Goal: Task Accomplishment & Management: Manage account settings

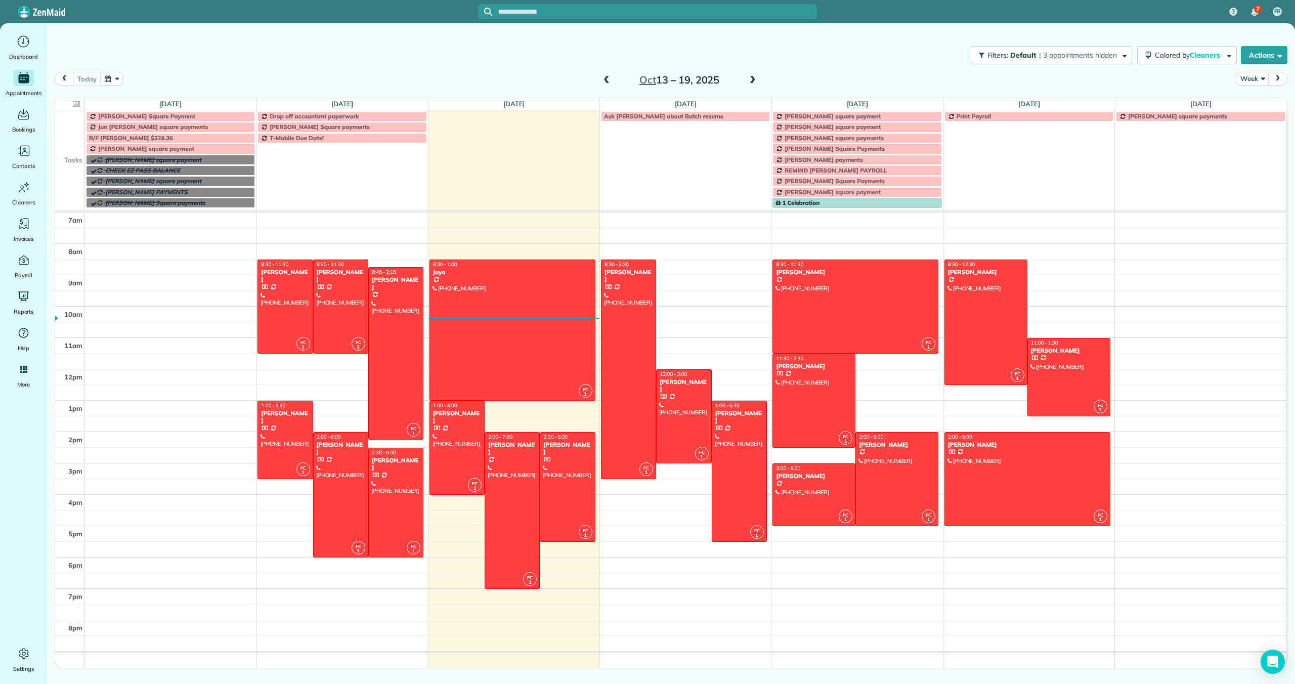
click at [188, 148] on span "[PERSON_NAME] square payment" at bounding box center [146, 149] width 96 height 8
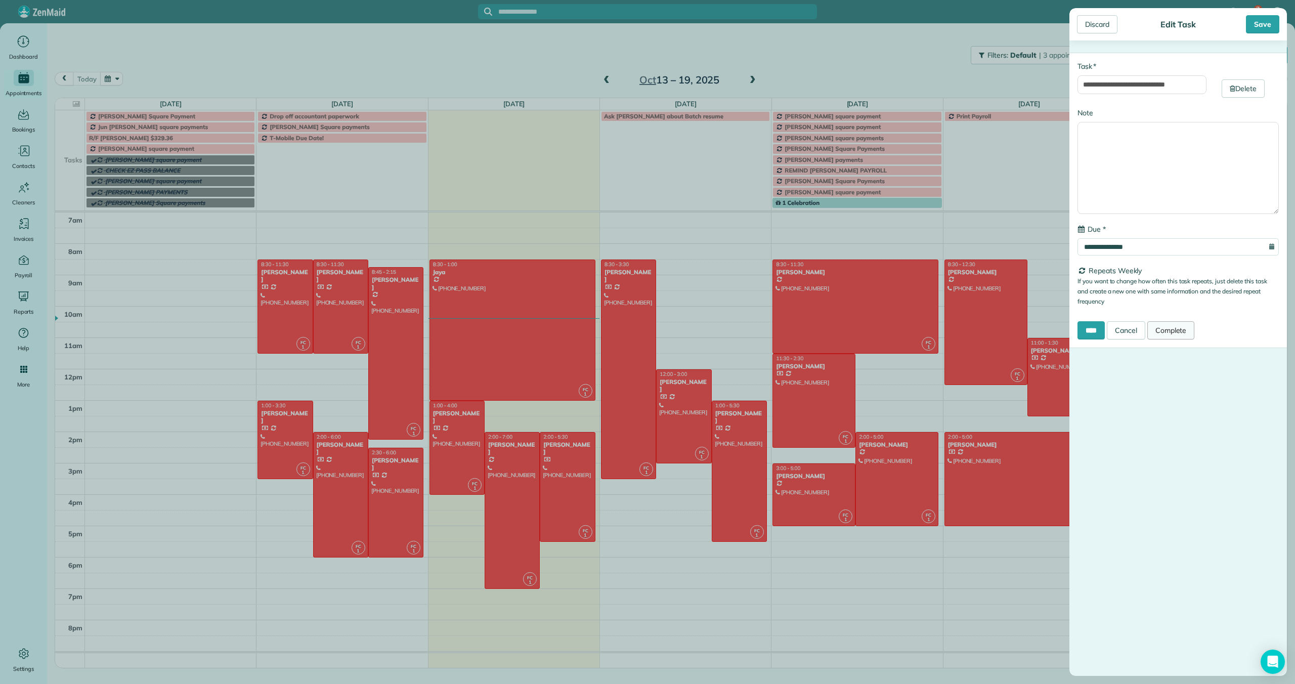
click at [1182, 335] on link "Complete" at bounding box center [1171, 330] width 48 height 18
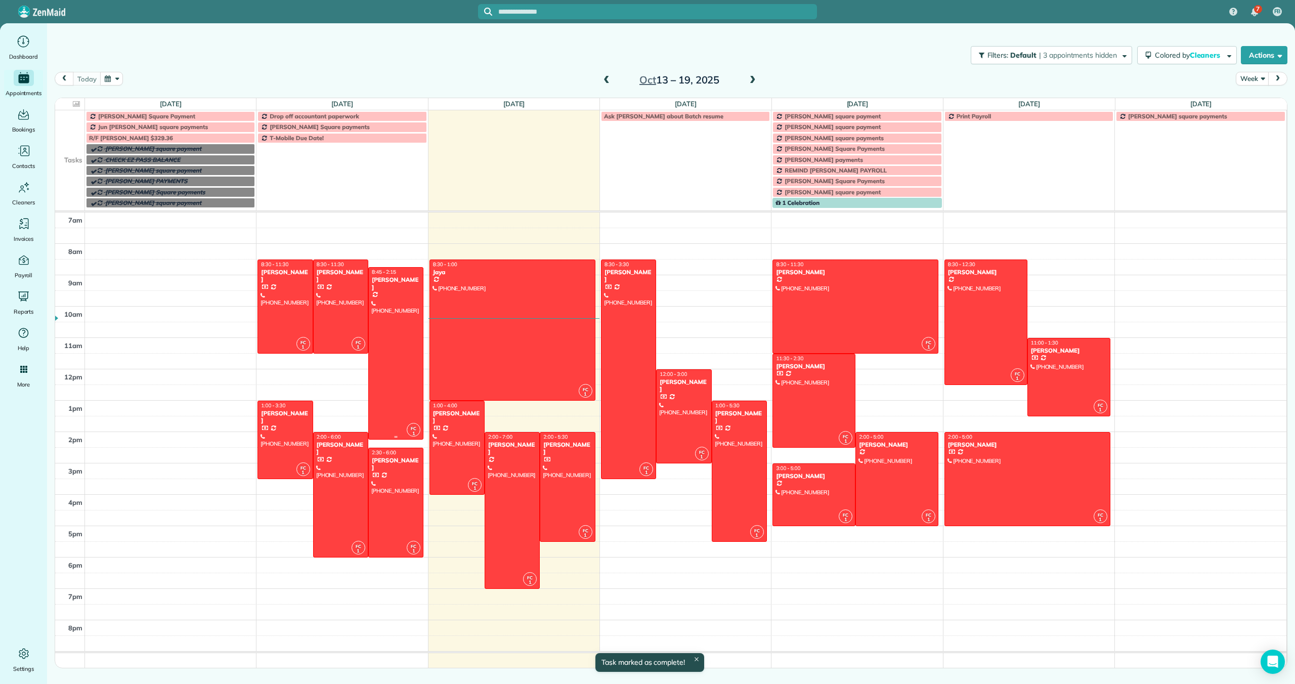
click at [402, 380] on div at bounding box center [396, 353] width 54 height 171
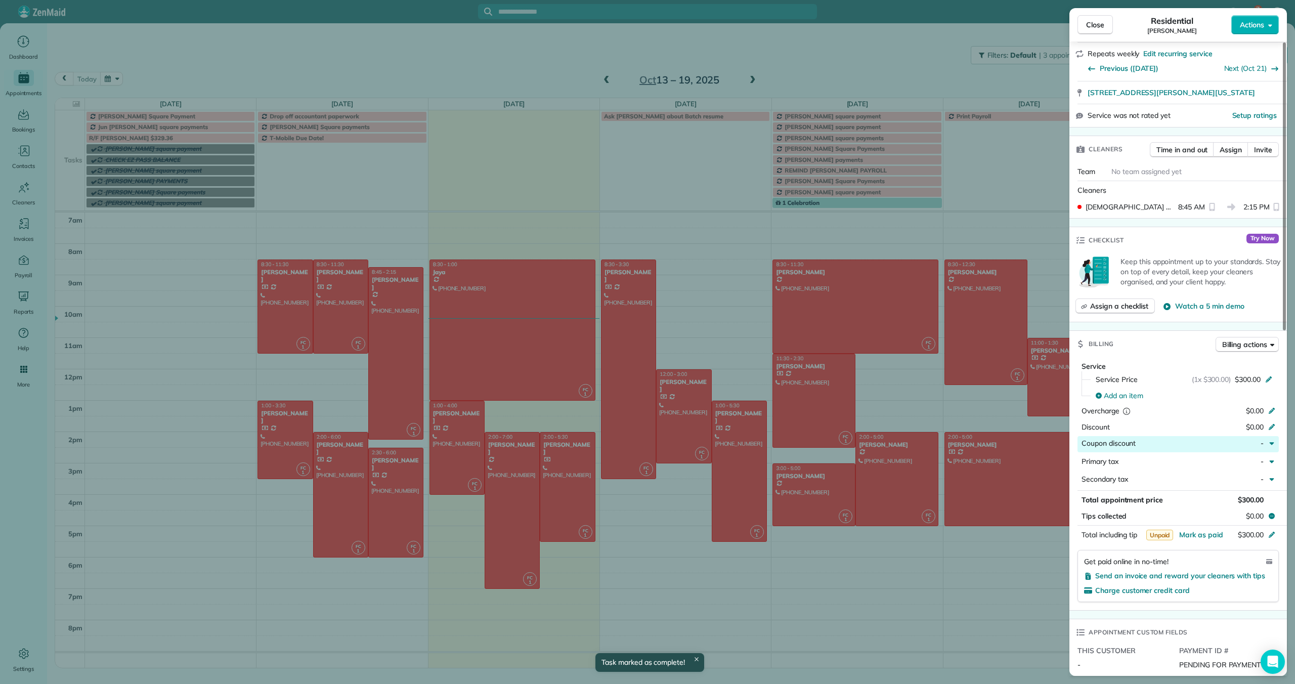
scroll to position [304, 0]
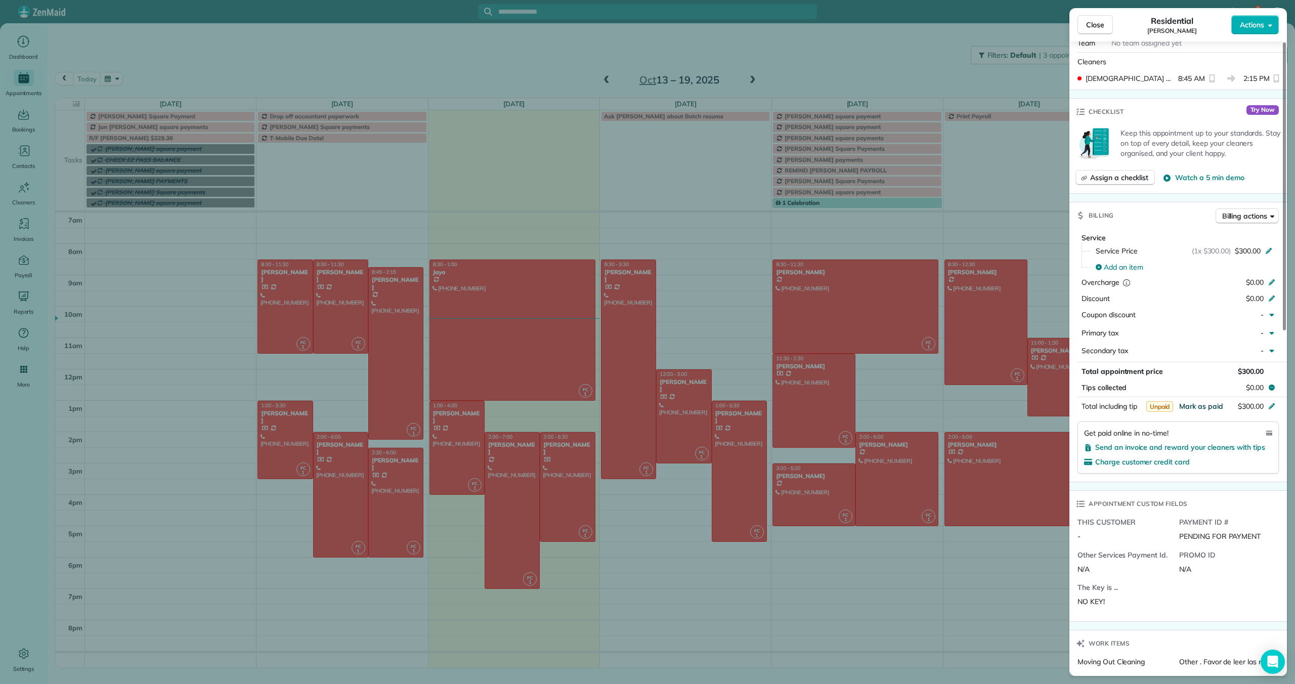
click at [1201, 404] on span "Mark as paid" at bounding box center [1201, 406] width 44 height 9
click at [1092, 24] on span "Close" at bounding box center [1095, 25] width 18 height 10
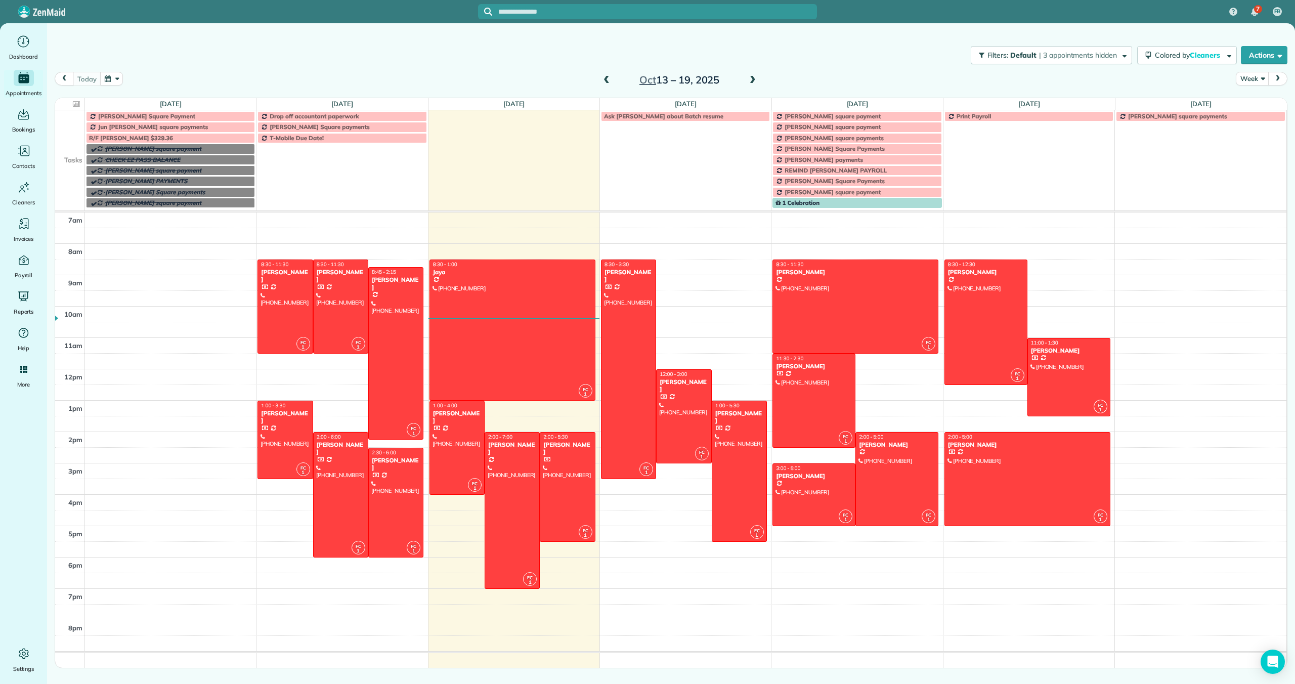
click at [748, 80] on span at bounding box center [752, 80] width 11 height 9
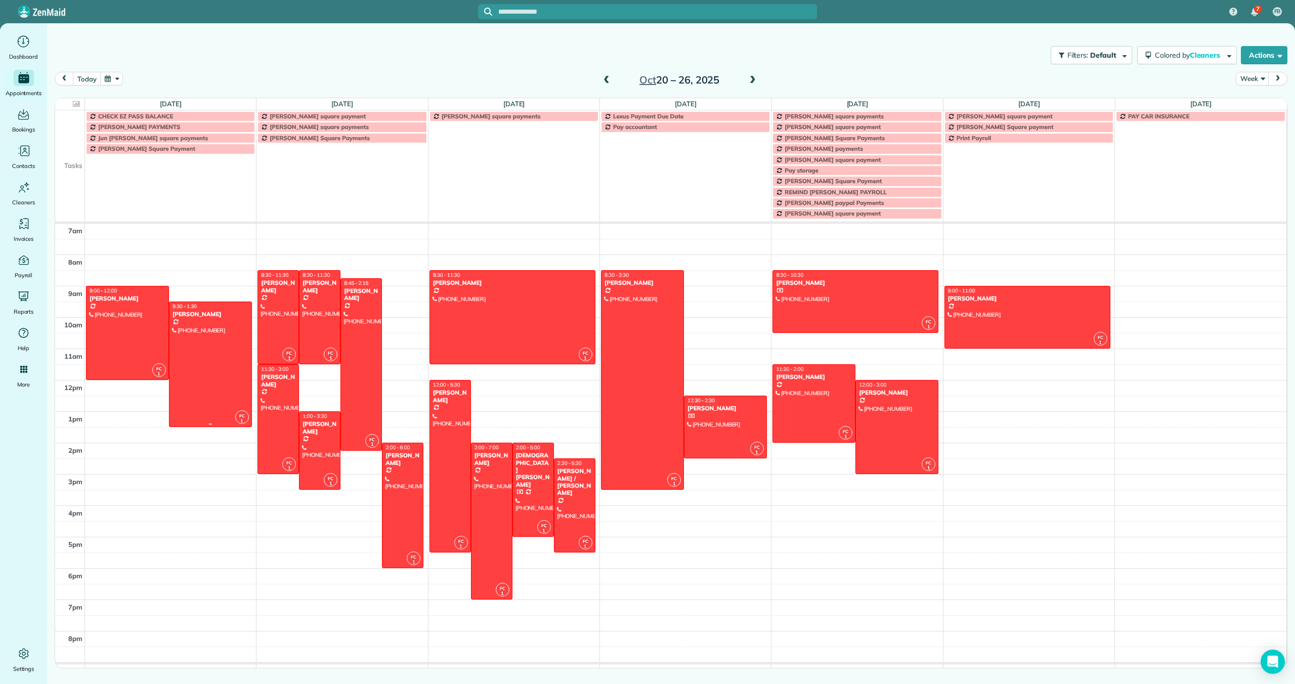
click at [189, 346] on div at bounding box center [210, 364] width 82 height 124
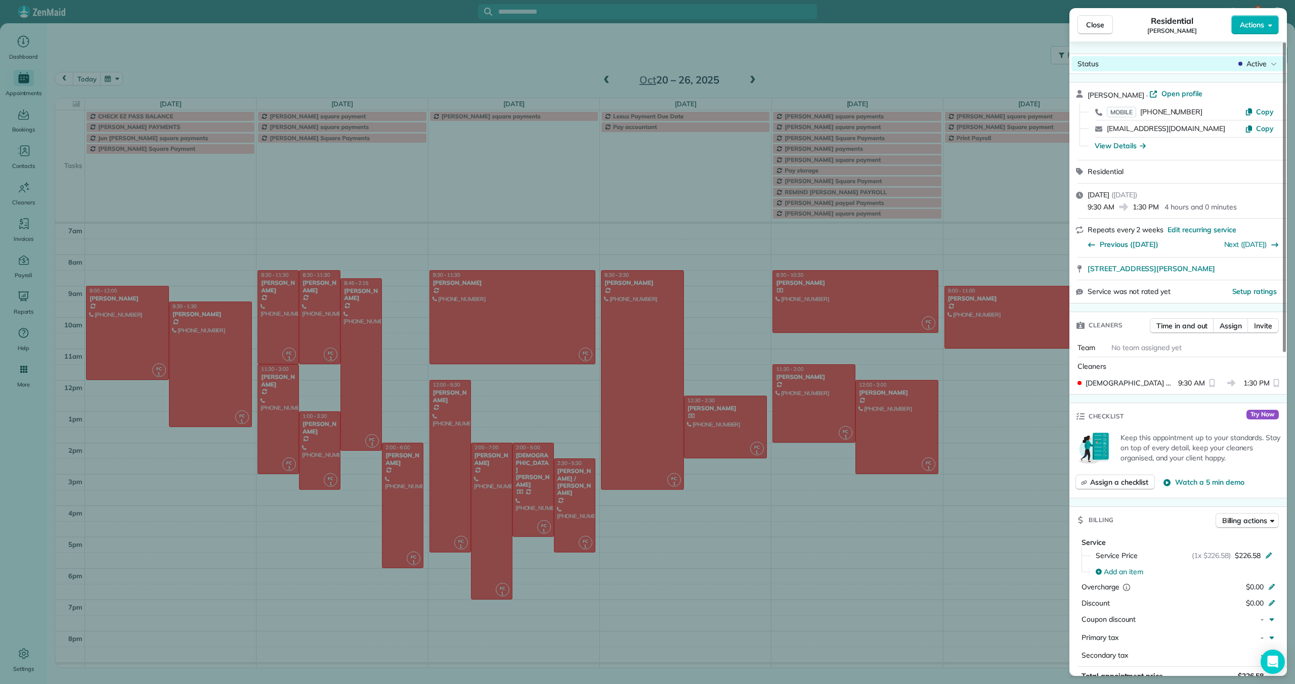
click at [1256, 64] on span "Active" at bounding box center [1256, 64] width 20 height 10
click at [1224, 108] on span "Cancelled" at bounding box center [1235, 111] width 85 height 10
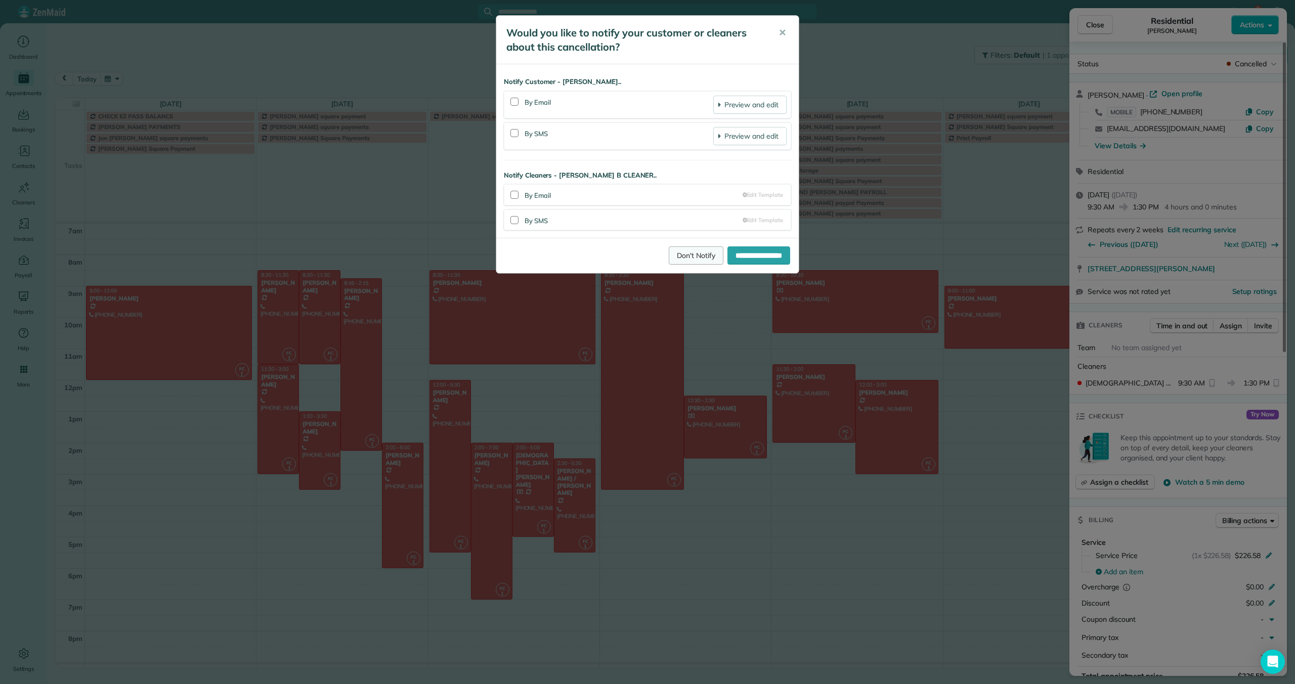
click at [684, 259] on link "Don't Notify" at bounding box center [696, 255] width 55 height 18
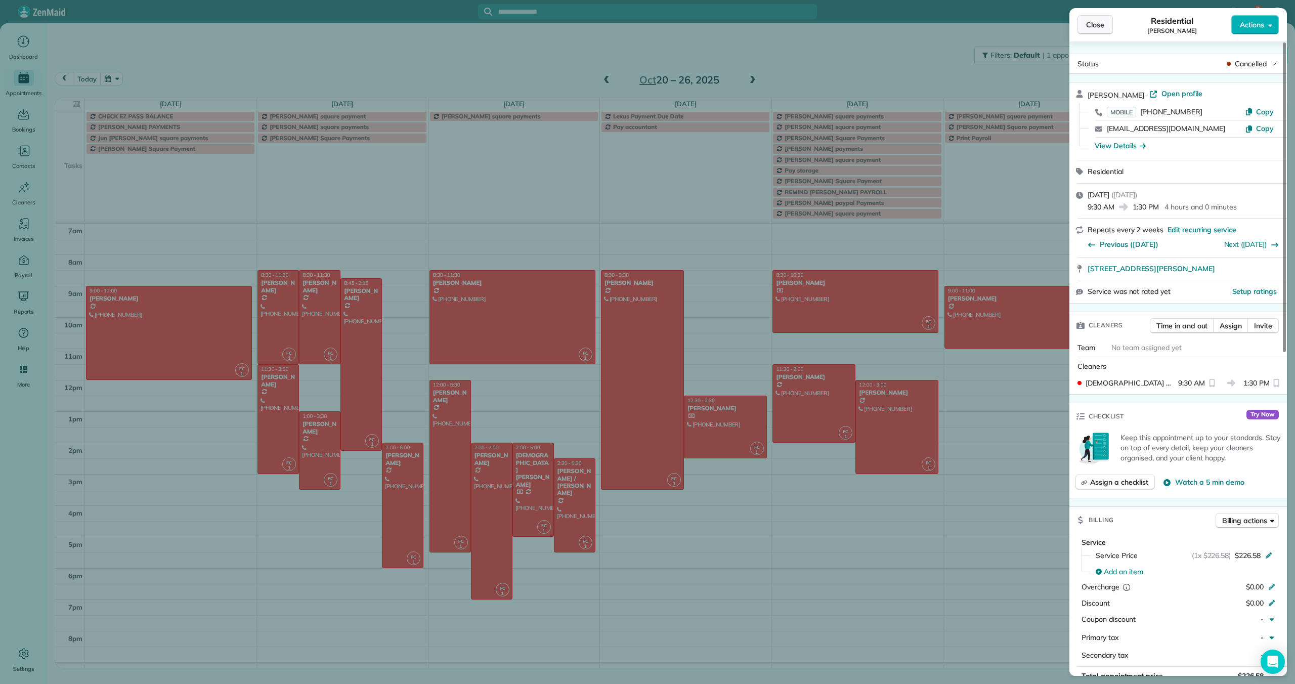
click at [1093, 25] on span "Close" at bounding box center [1095, 25] width 18 height 10
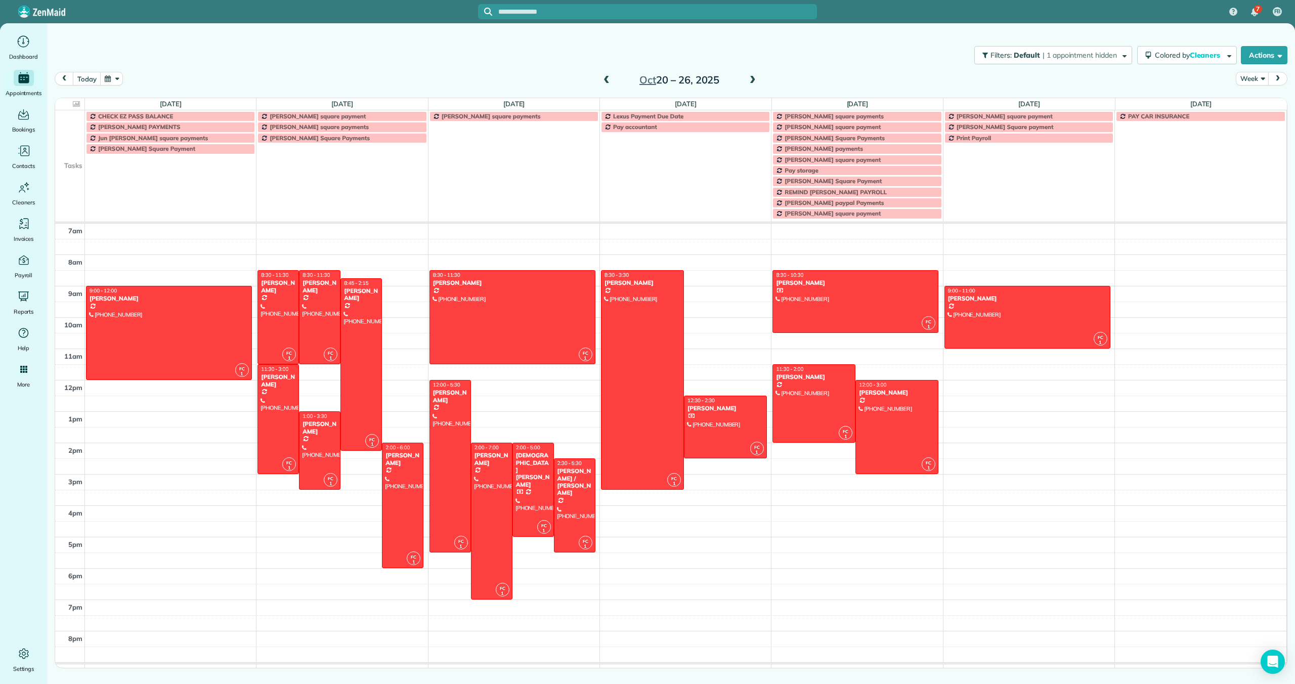
click at [755, 79] on span at bounding box center [752, 80] width 11 height 9
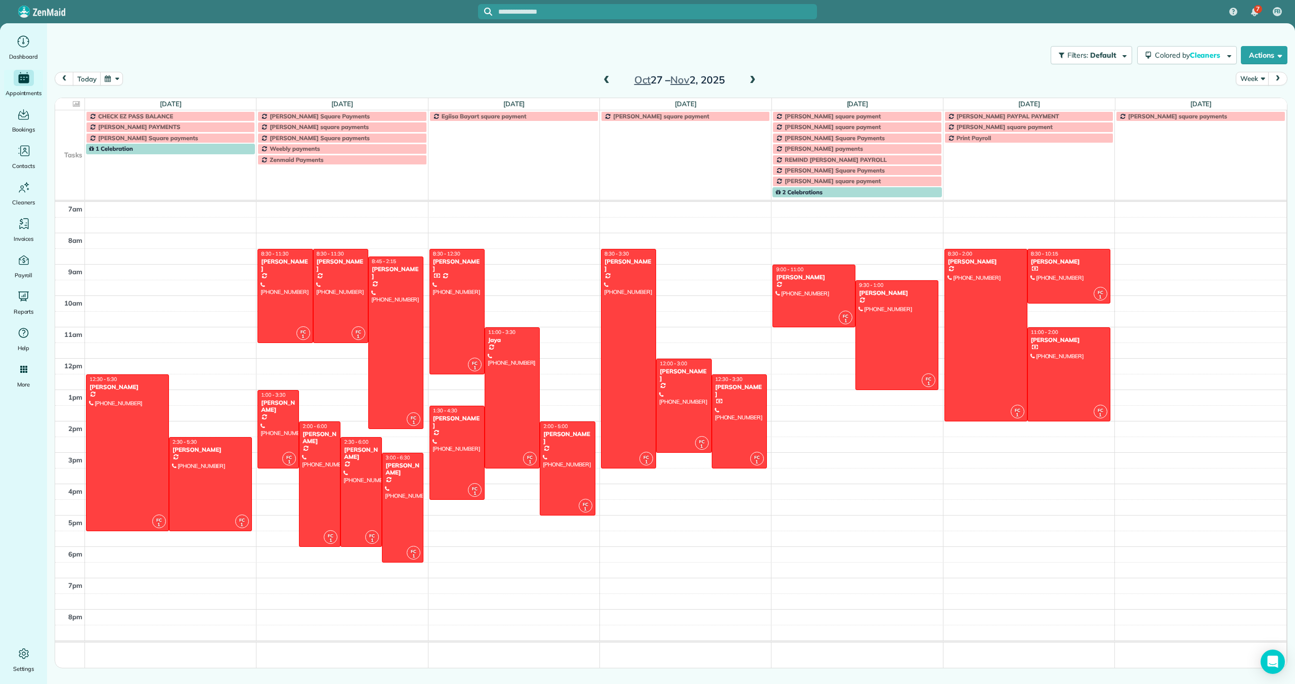
click at [814, 116] on span "[PERSON_NAME] square payment" at bounding box center [832, 116] width 96 height 8
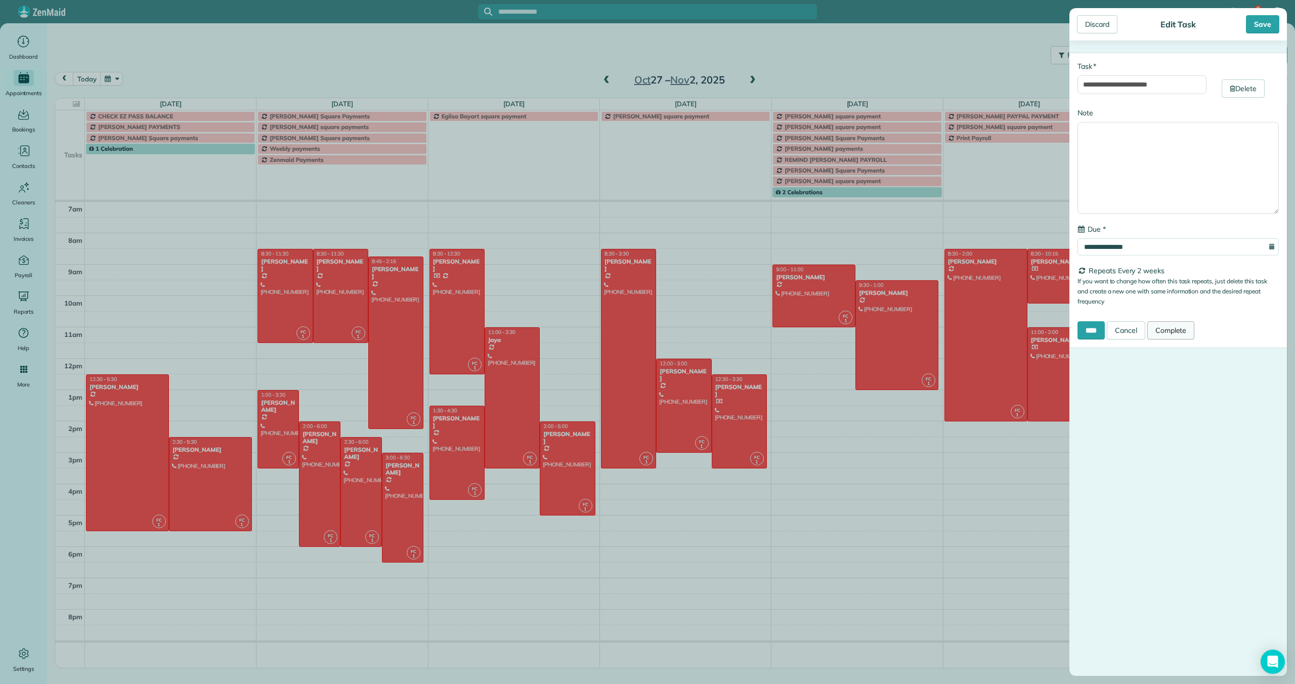
click at [1182, 334] on link "Complete" at bounding box center [1171, 330] width 48 height 18
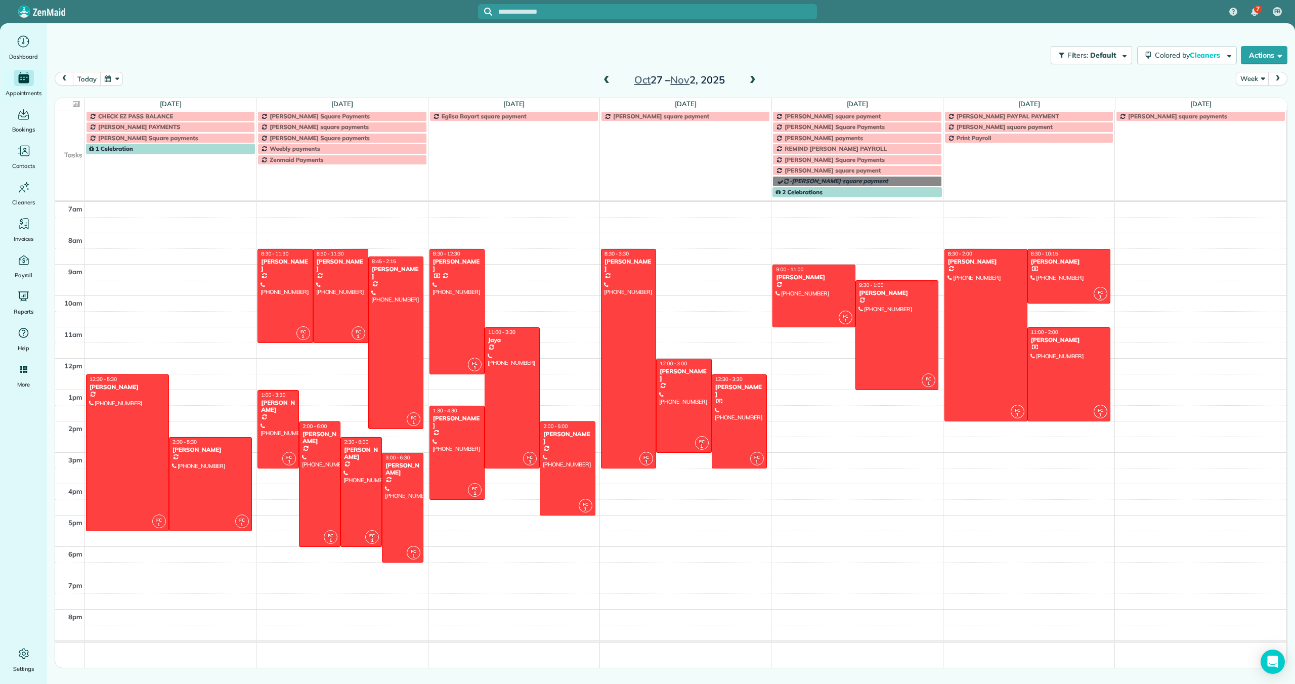
click at [749, 80] on span at bounding box center [752, 80] width 11 height 9
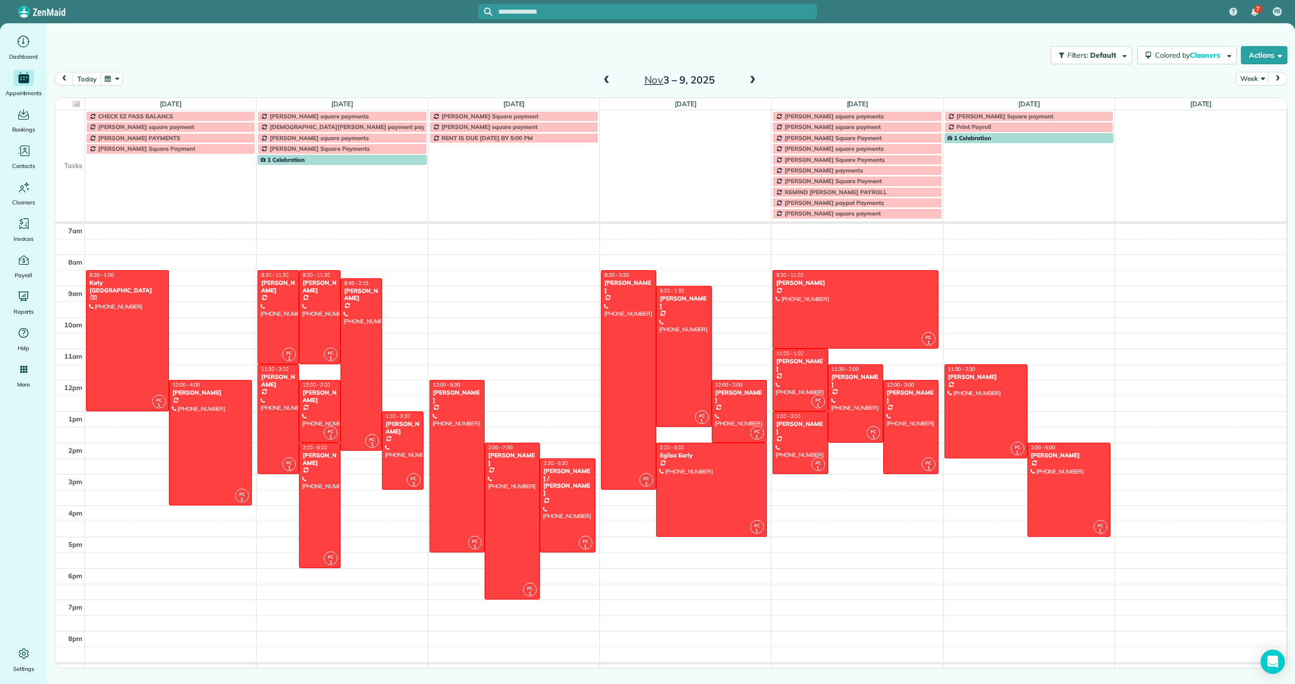
click at [90, 79] on button "today" at bounding box center [87, 79] width 28 height 14
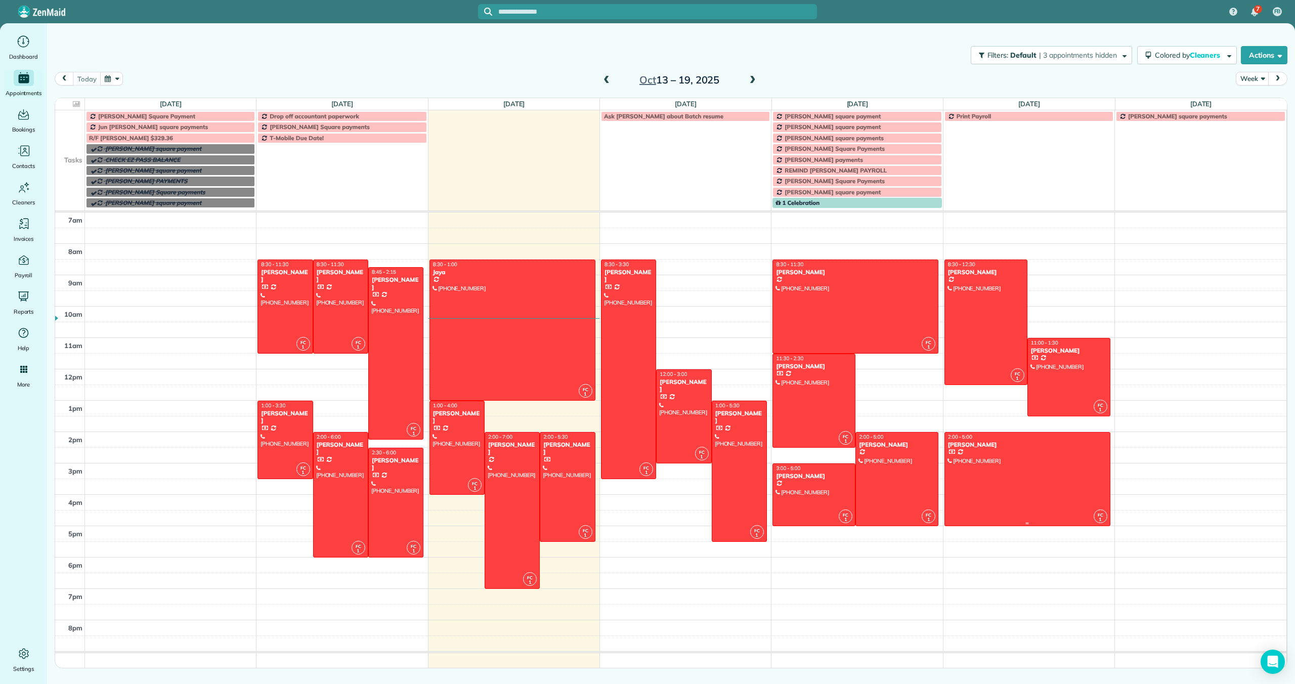
click at [1039, 464] on div at bounding box center [1027, 478] width 165 height 93
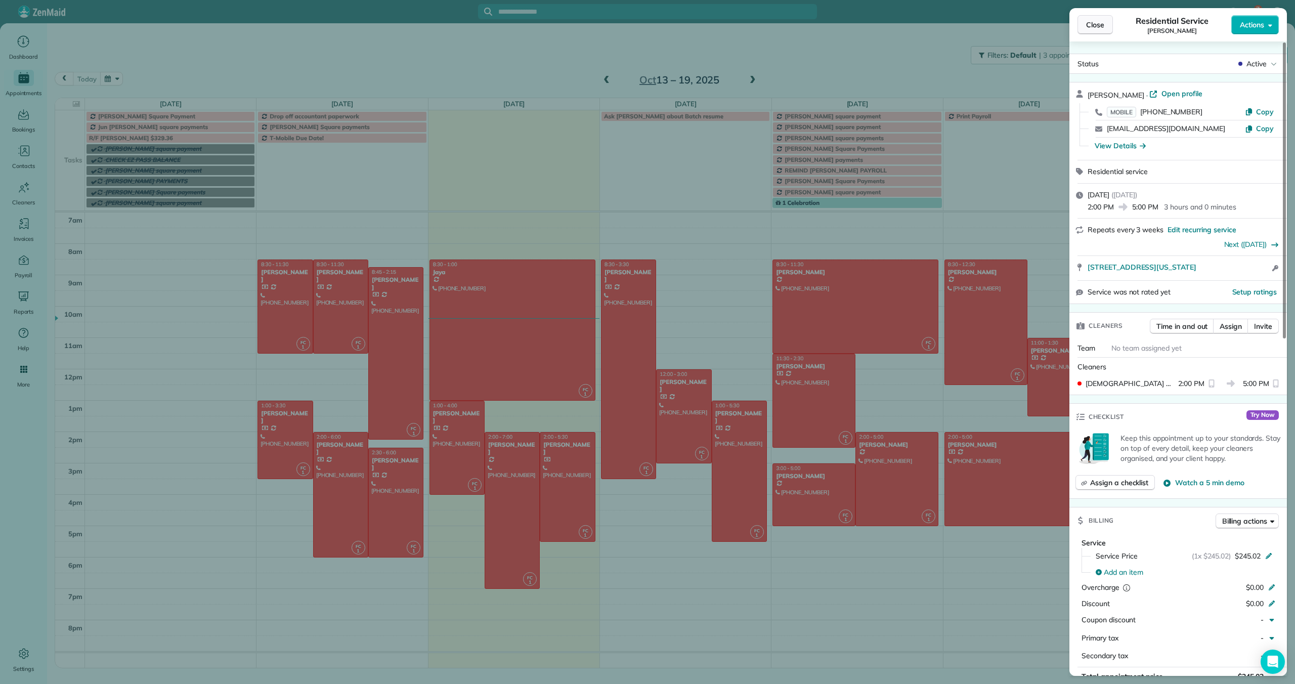
click at [1090, 27] on span "Close" at bounding box center [1095, 25] width 18 height 10
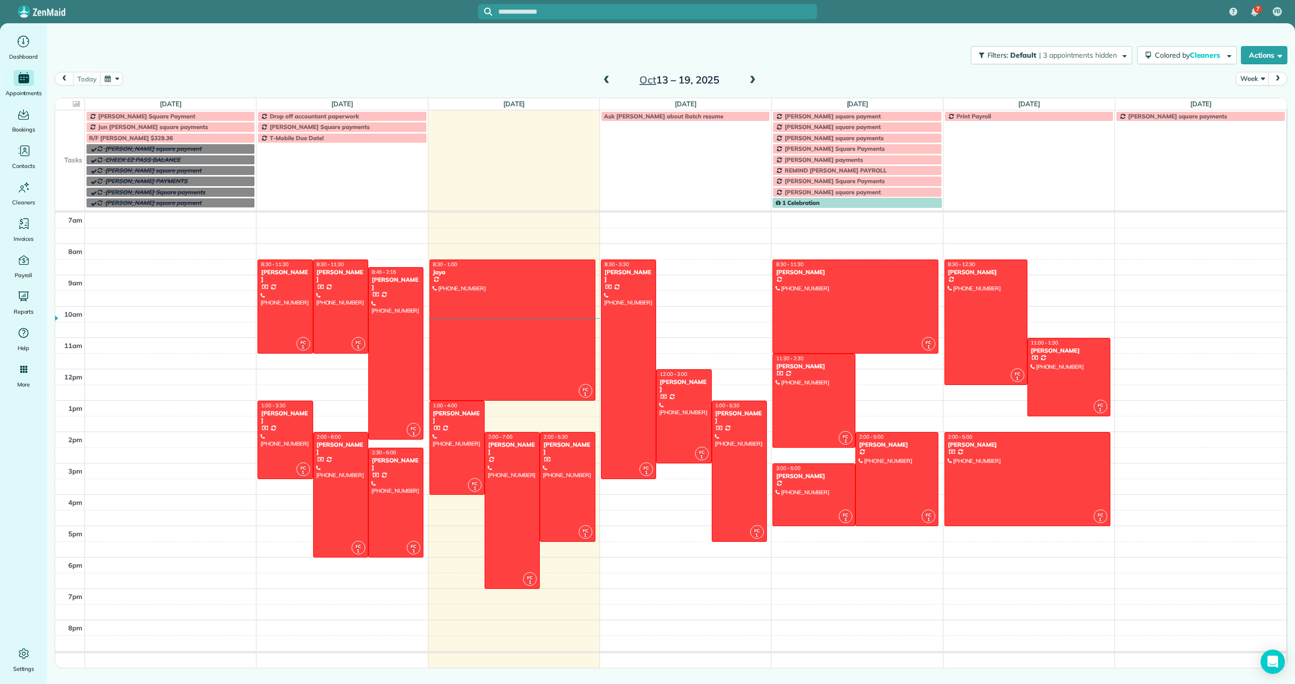
click at [750, 81] on span at bounding box center [752, 80] width 11 height 9
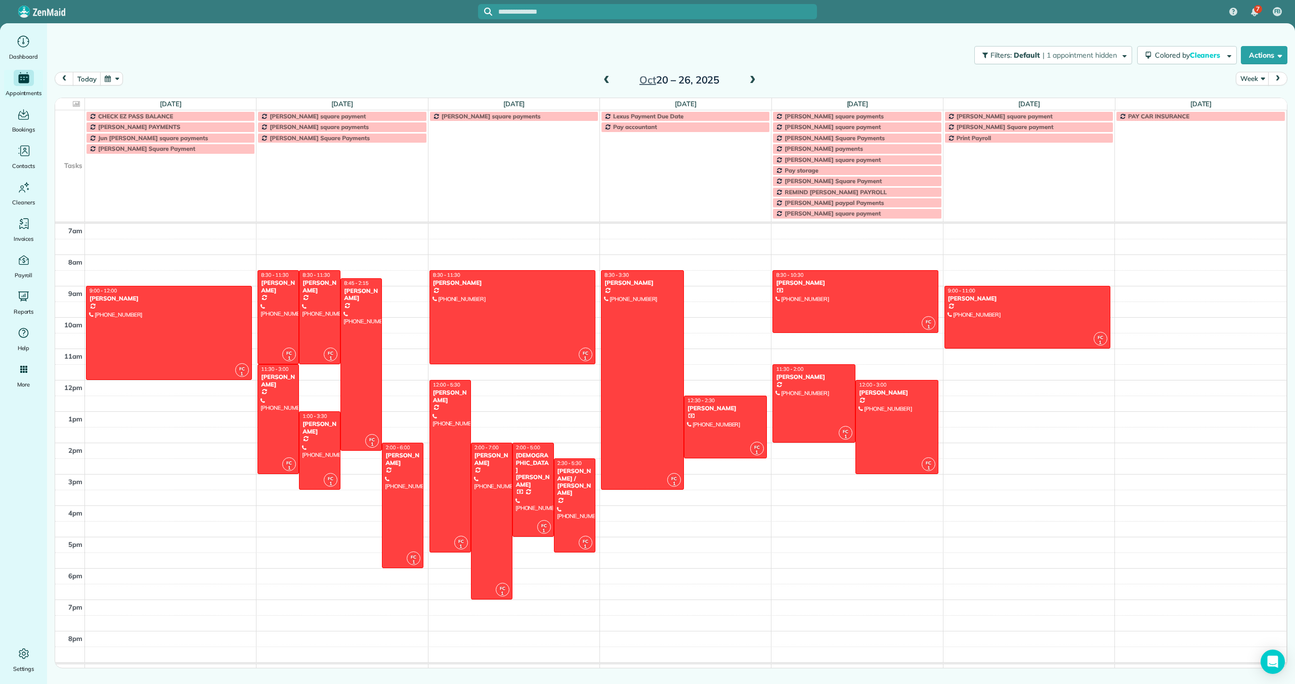
click at [750, 82] on span at bounding box center [752, 80] width 11 height 9
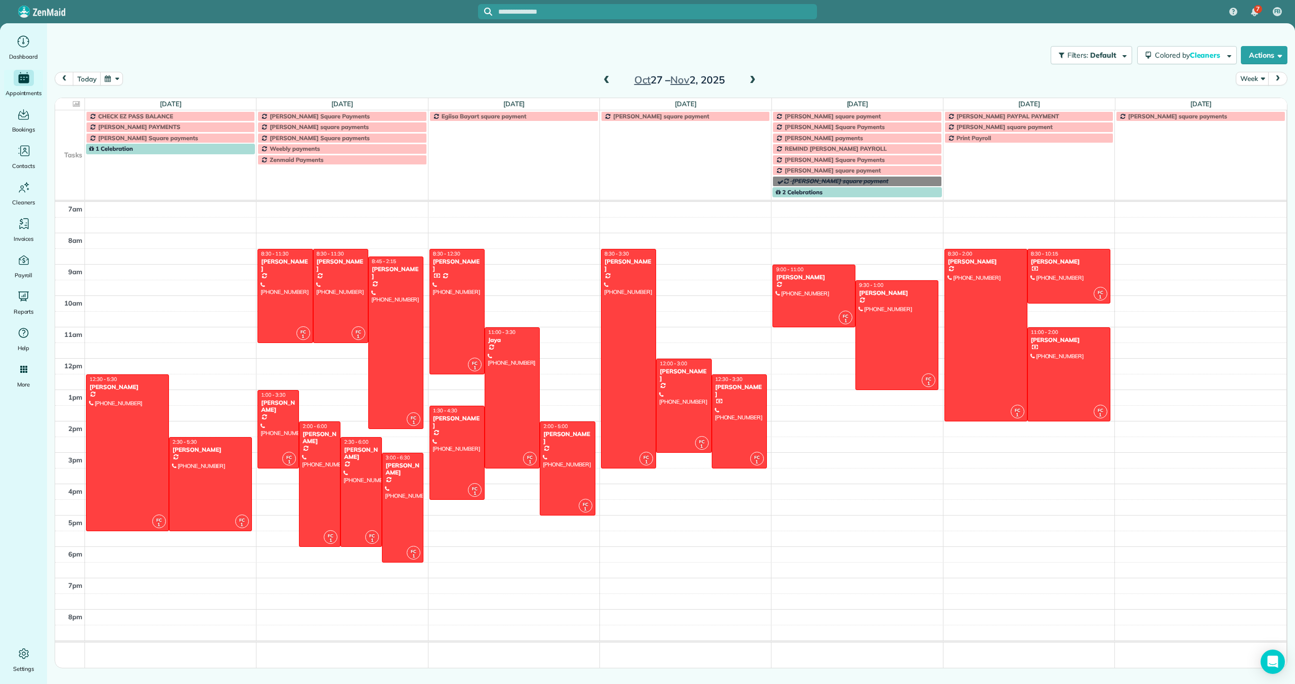
click at [754, 78] on span at bounding box center [752, 80] width 11 height 9
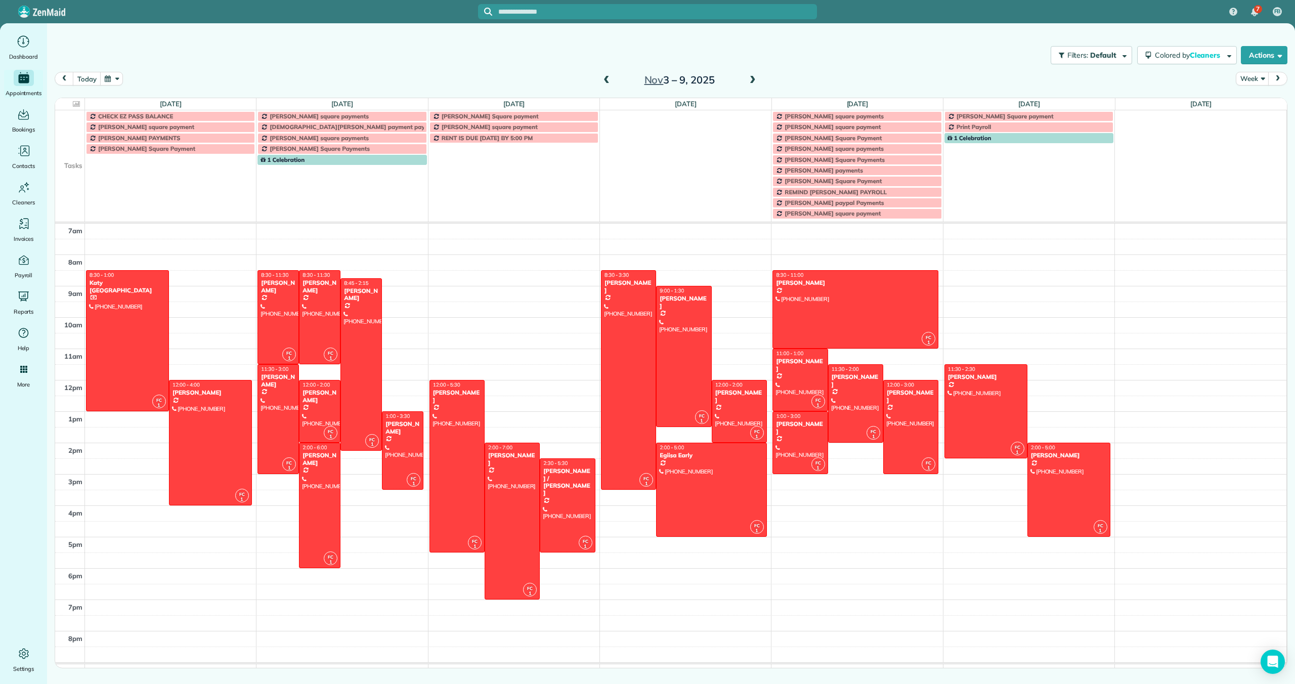
click at [468, 160] on td "RENT IS DUE [DATE] BY 5:00 PM" at bounding box center [513, 176] width 171 height 86
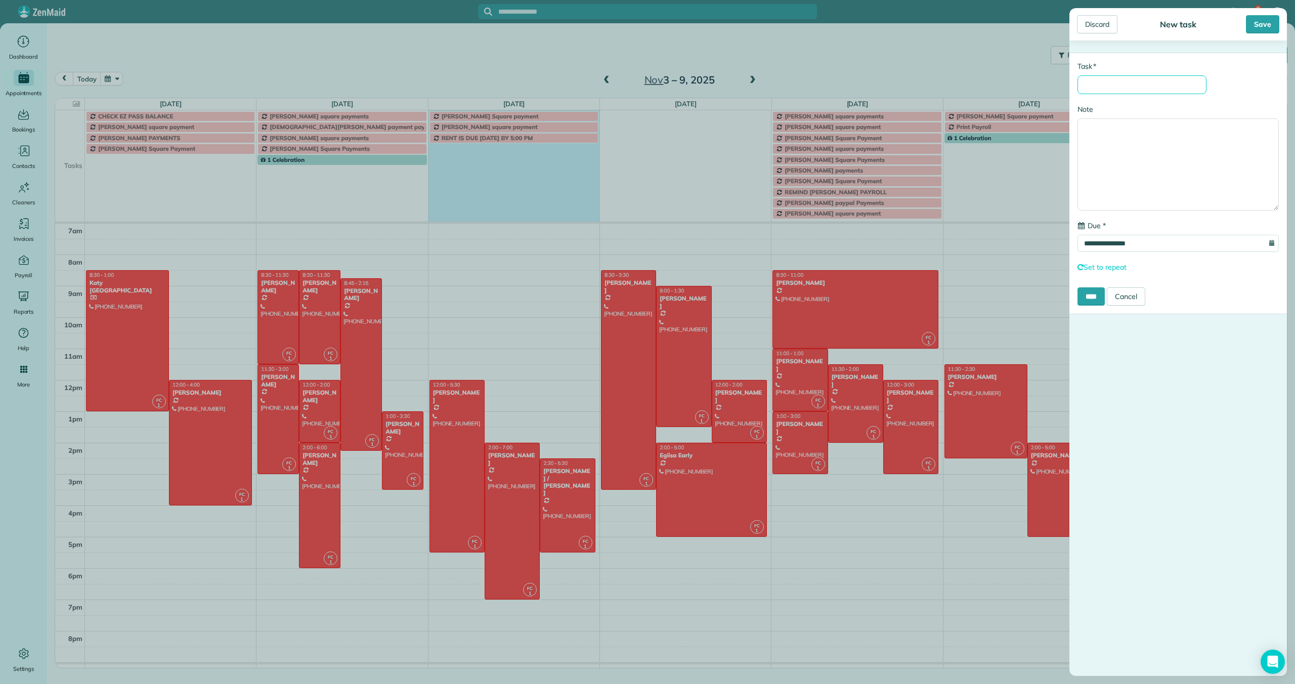
click at [1111, 85] on input "* Task" at bounding box center [1141, 84] width 129 height 19
type input "**********"
click at [1112, 270] on link "Set to repeat" at bounding box center [1101, 267] width 49 height 9
click at [1112, 287] on select "**********" at bounding box center [1157, 285] width 161 height 18
select select "******"
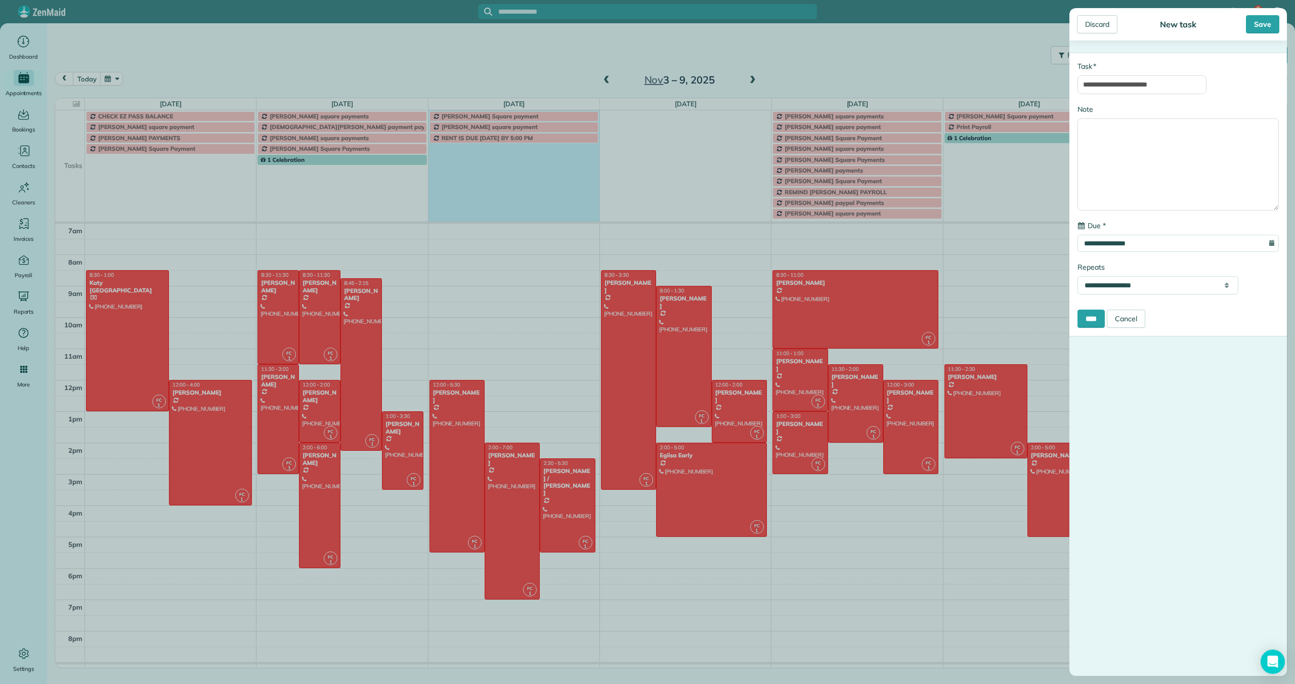
click at [1077, 278] on select "**********" at bounding box center [1157, 285] width 161 height 18
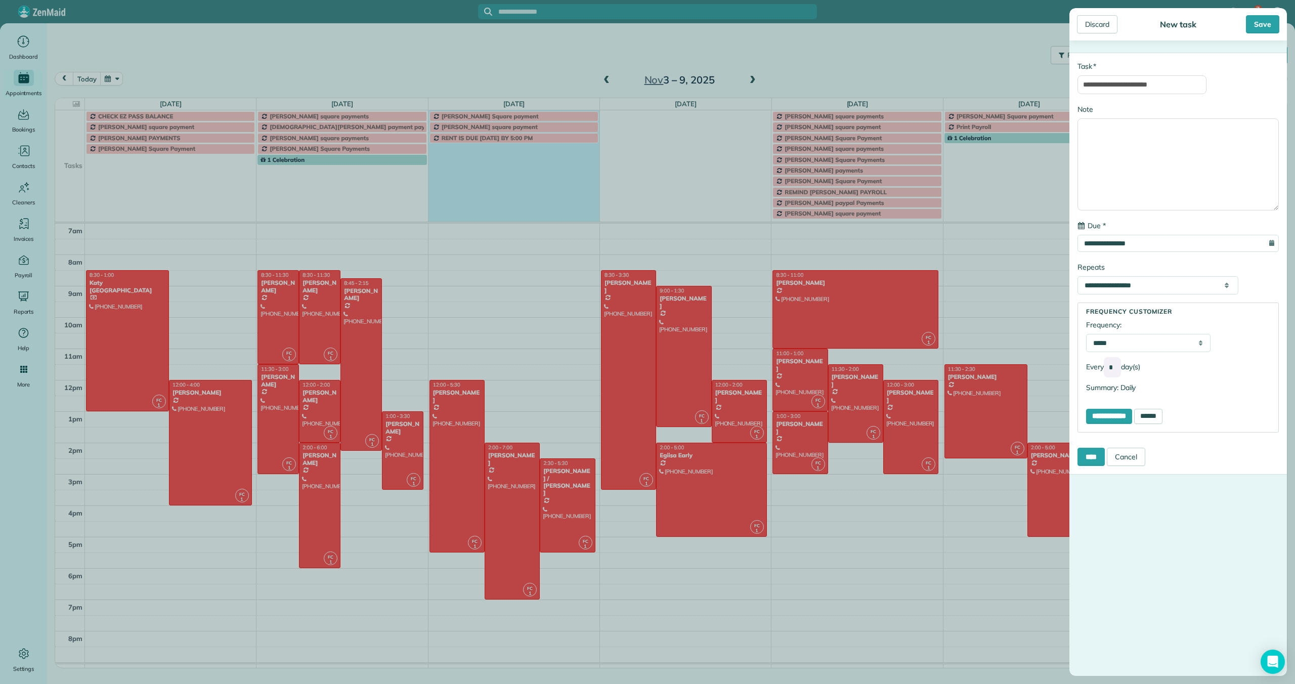
click at [1116, 343] on select "***** ****** ******* ******" at bounding box center [1148, 343] width 124 height 18
select select "******"
click at [1086, 335] on select "***** ****** ******* ******" at bounding box center [1148, 343] width 124 height 18
click at [1118, 369] on input "*" at bounding box center [1113, 367] width 18 height 21
type input "*"
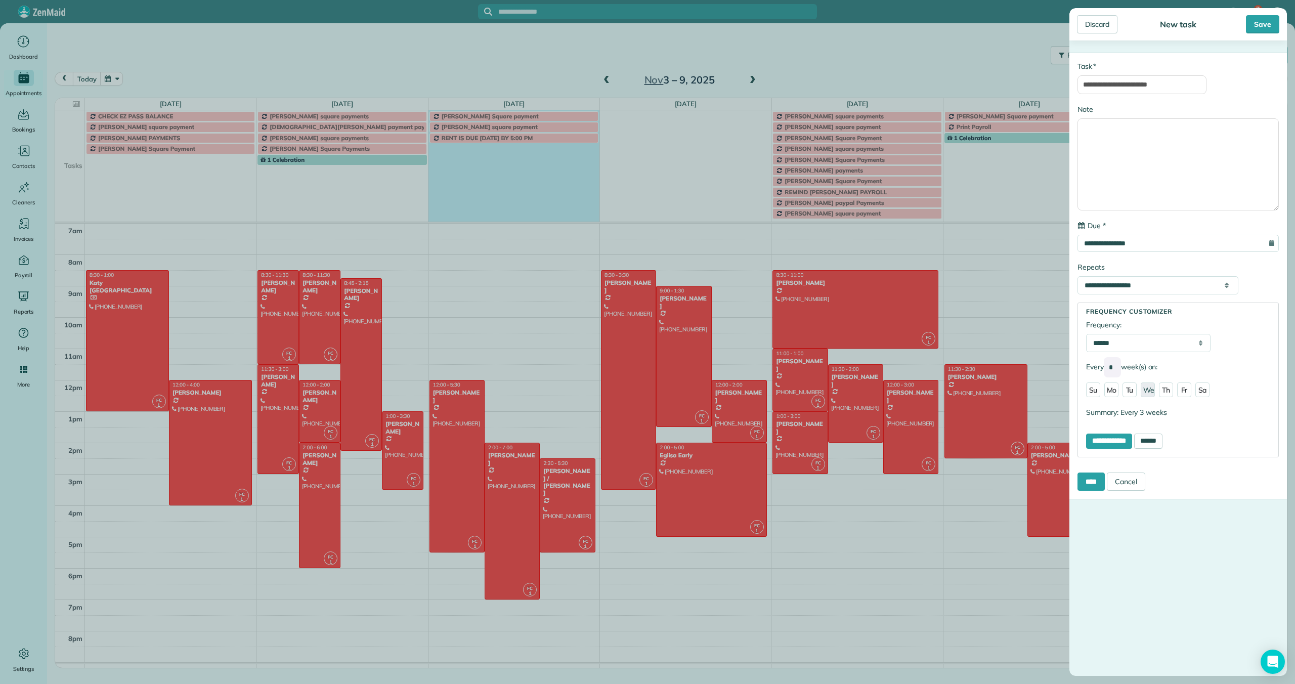
click at [1151, 395] on link "We" at bounding box center [1148, 389] width 14 height 15
click at [1116, 446] on input "**********" at bounding box center [1109, 440] width 46 height 15
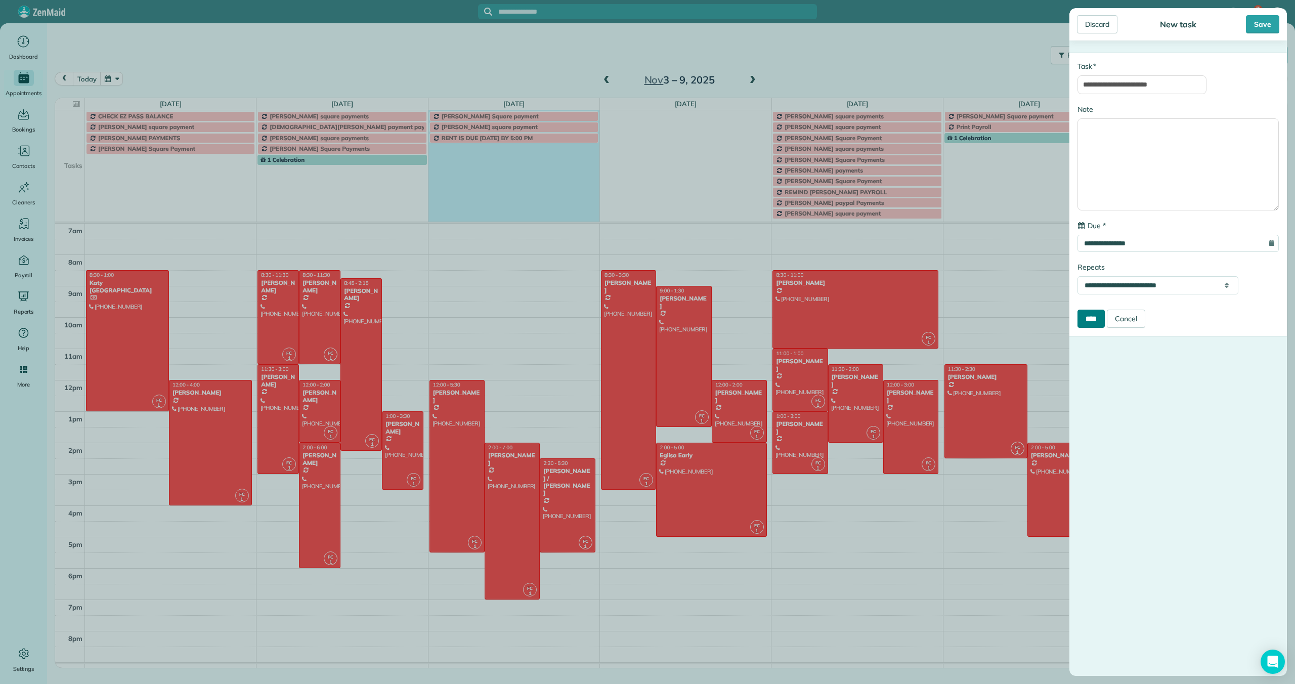
click at [1092, 319] on input "****" at bounding box center [1090, 319] width 27 height 18
select select "**********"
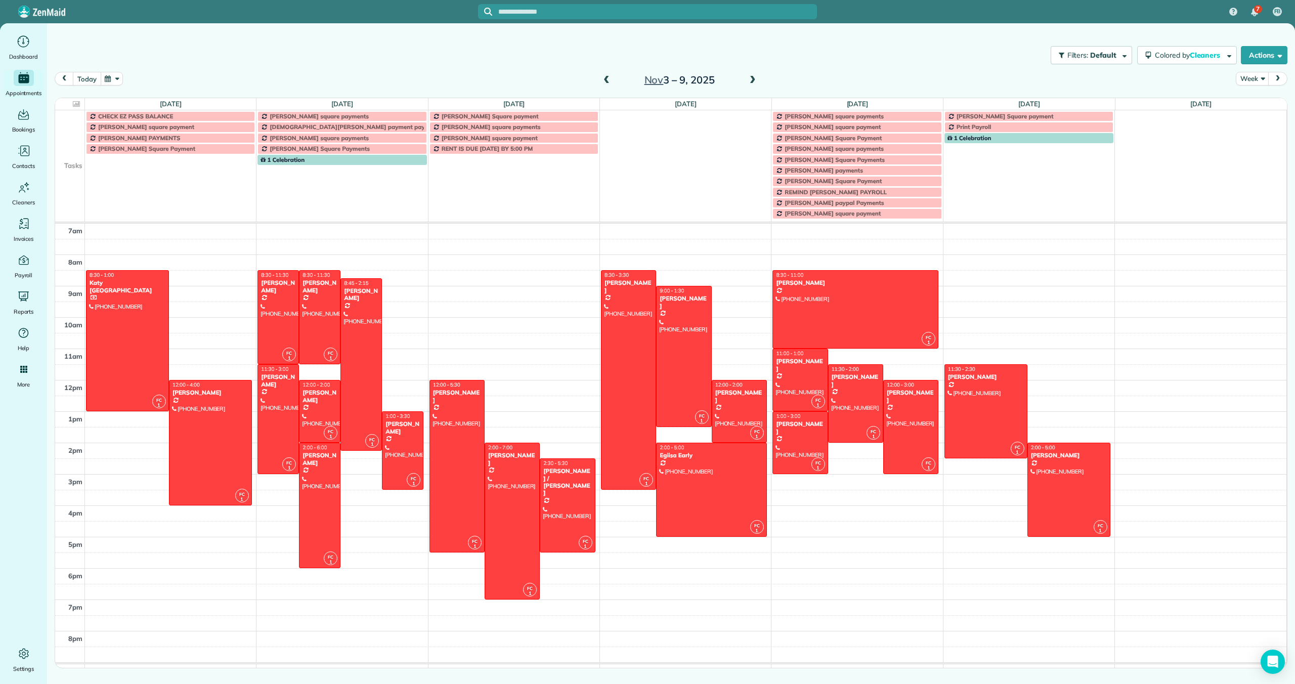
click at [87, 74] on button "today" at bounding box center [87, 79] width 28 height 14
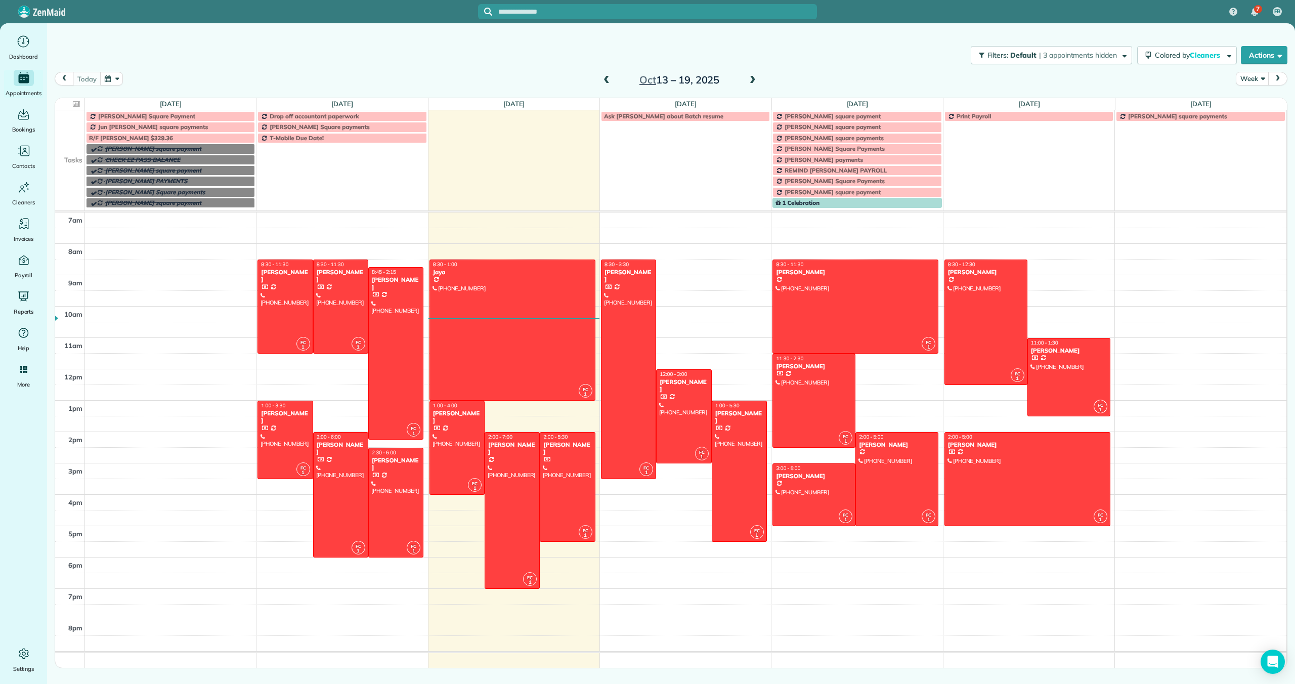
click at [606, 77] on span at bounding box center [606, 80] width 11 height 9
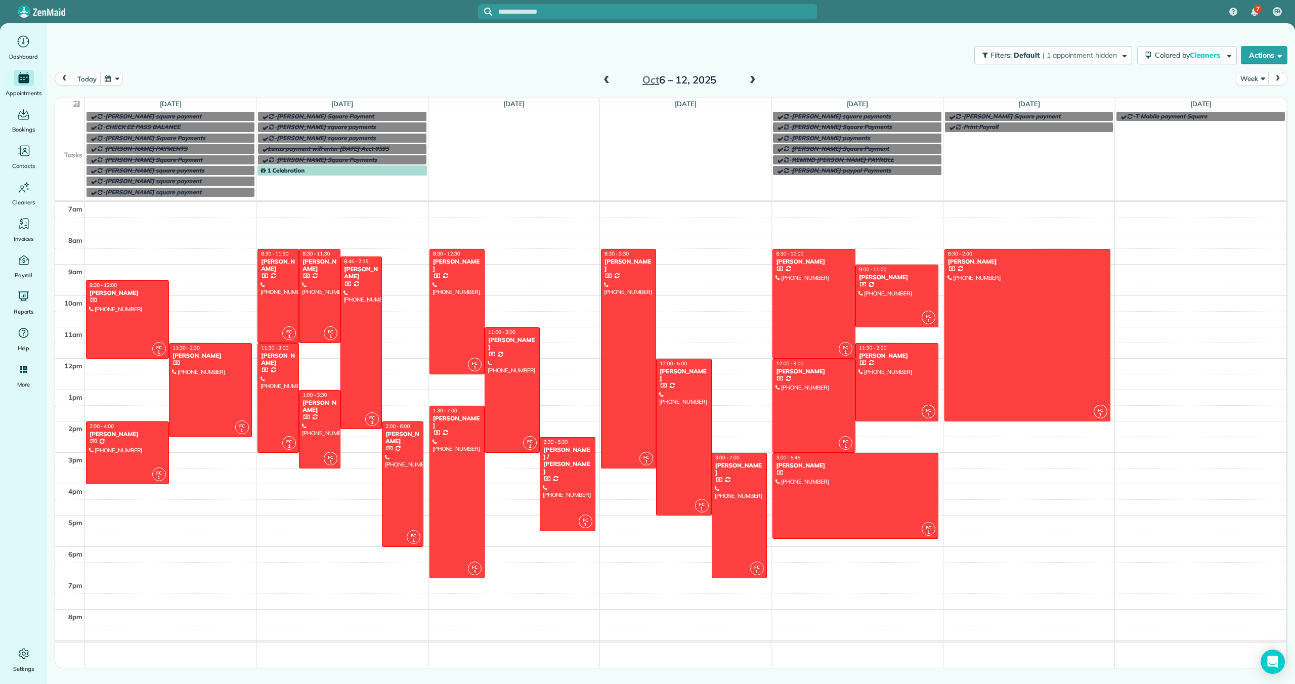
click at [753, 82] on span at bounding box center [752, 80] width 11 height 9
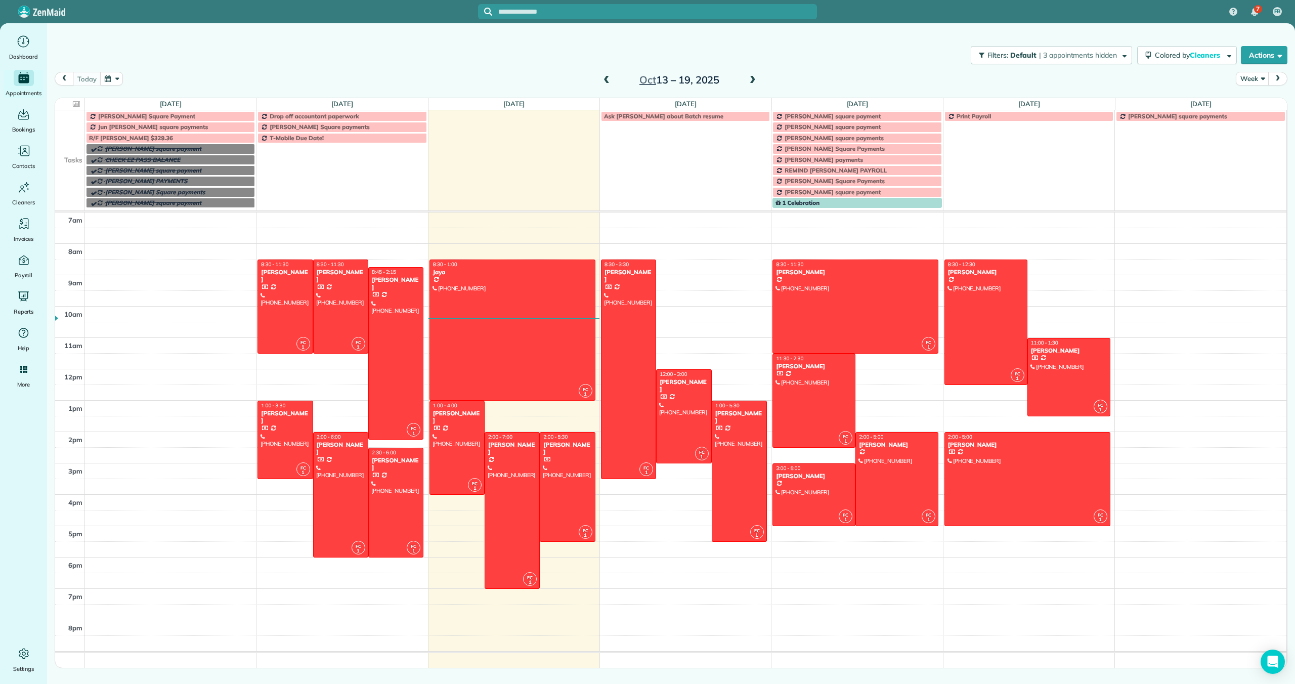
click at [675, 118] on span "Ask [PERSON_NAME] about Batch resume" at bounding box center [663, 116] width 119 height 8
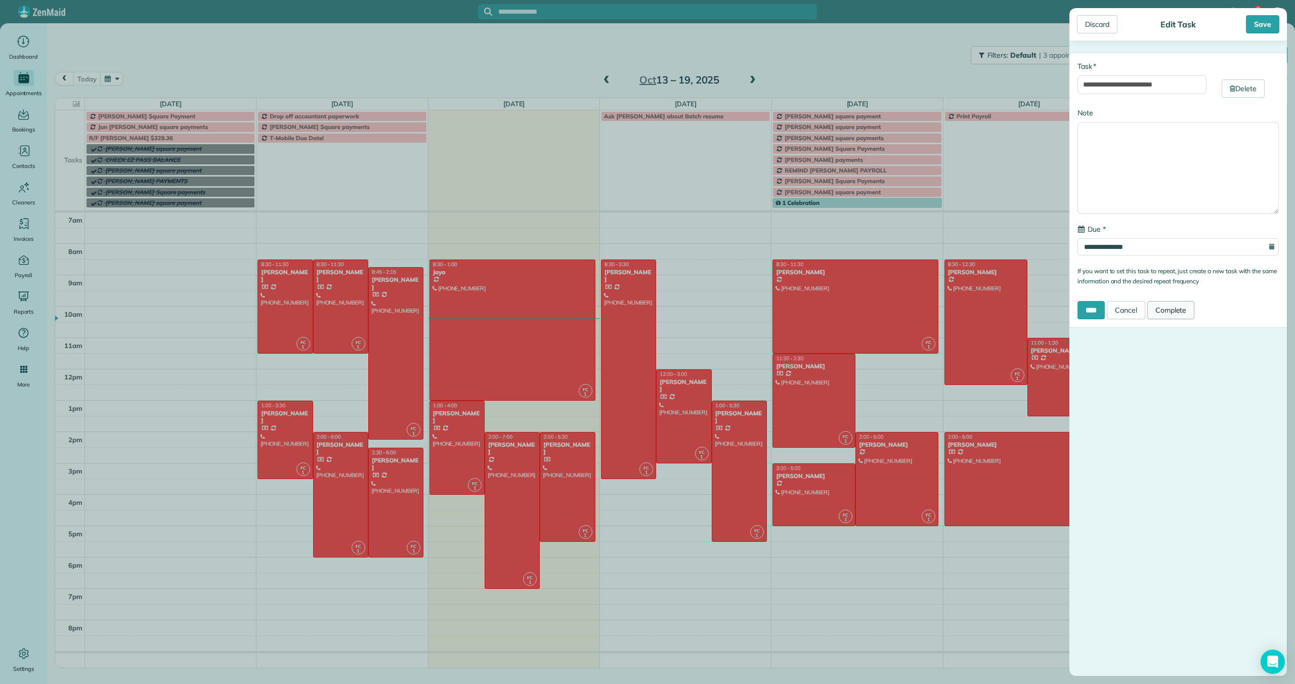
click at [1174, 314] on link "Complete" at bounding box center [1171, 310] width 48 height 18
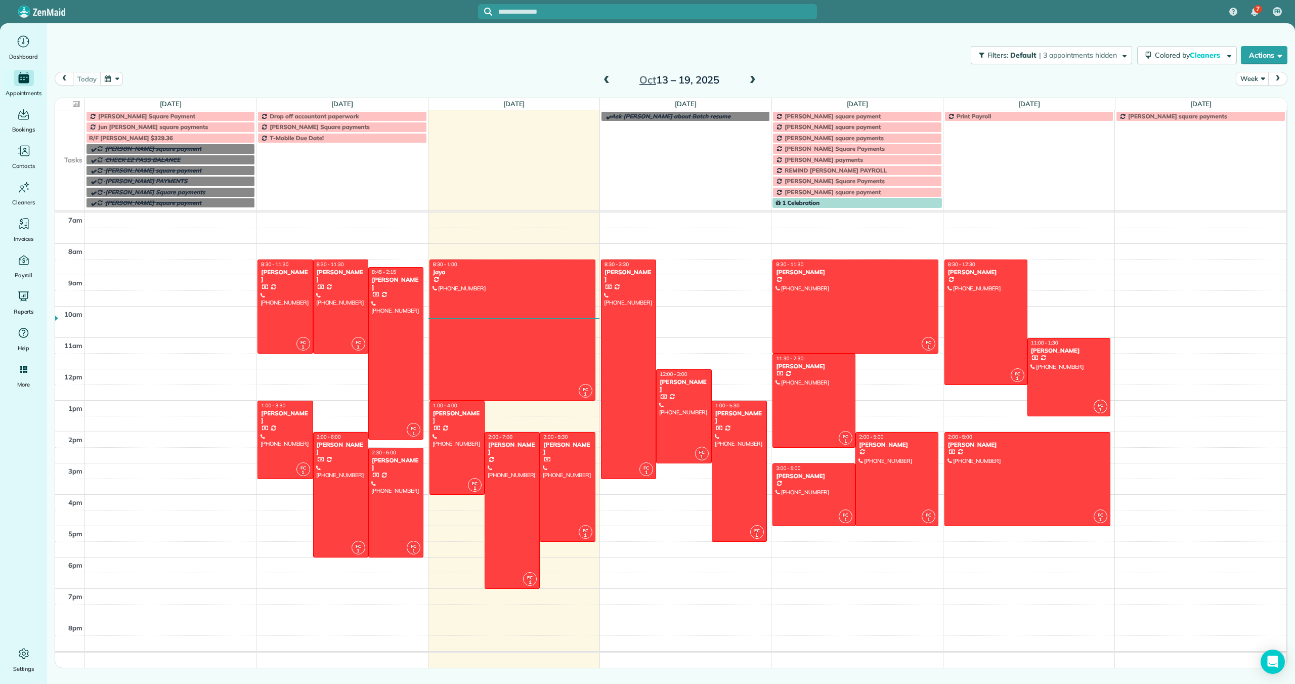
click at [824, 116] on span "[PERSON_NAME] square payment" at bounding box center [832, 116] width 96 height 8
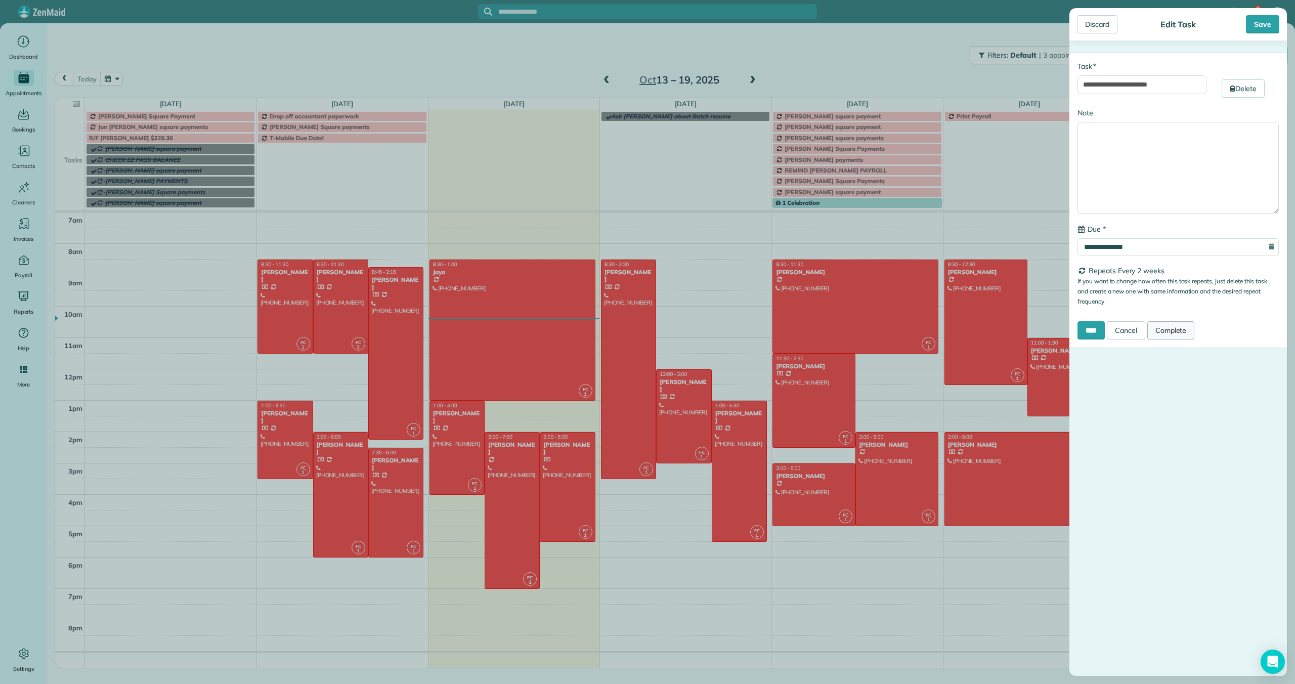
click at [1177, 333] on link "Complete" at bounding box center [1171, 330] width 48 height 18
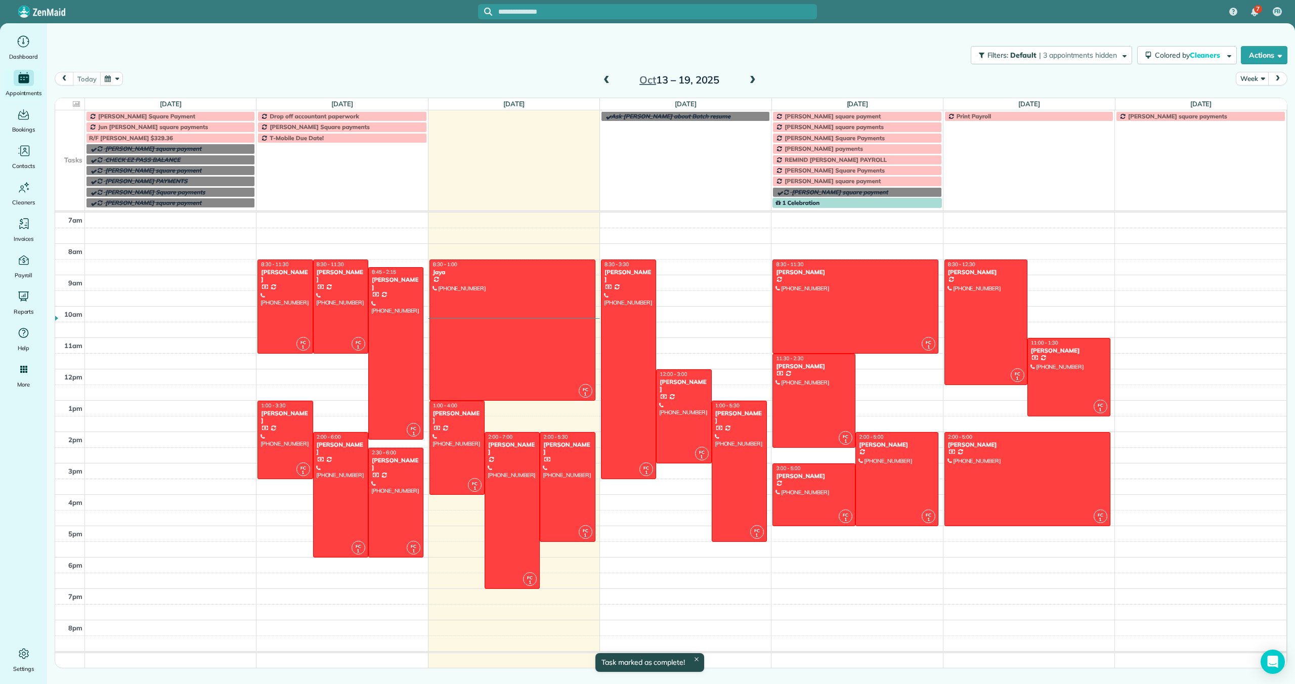
click at [750, 78] on span at bounding box center [752, 80] width 11 height 9
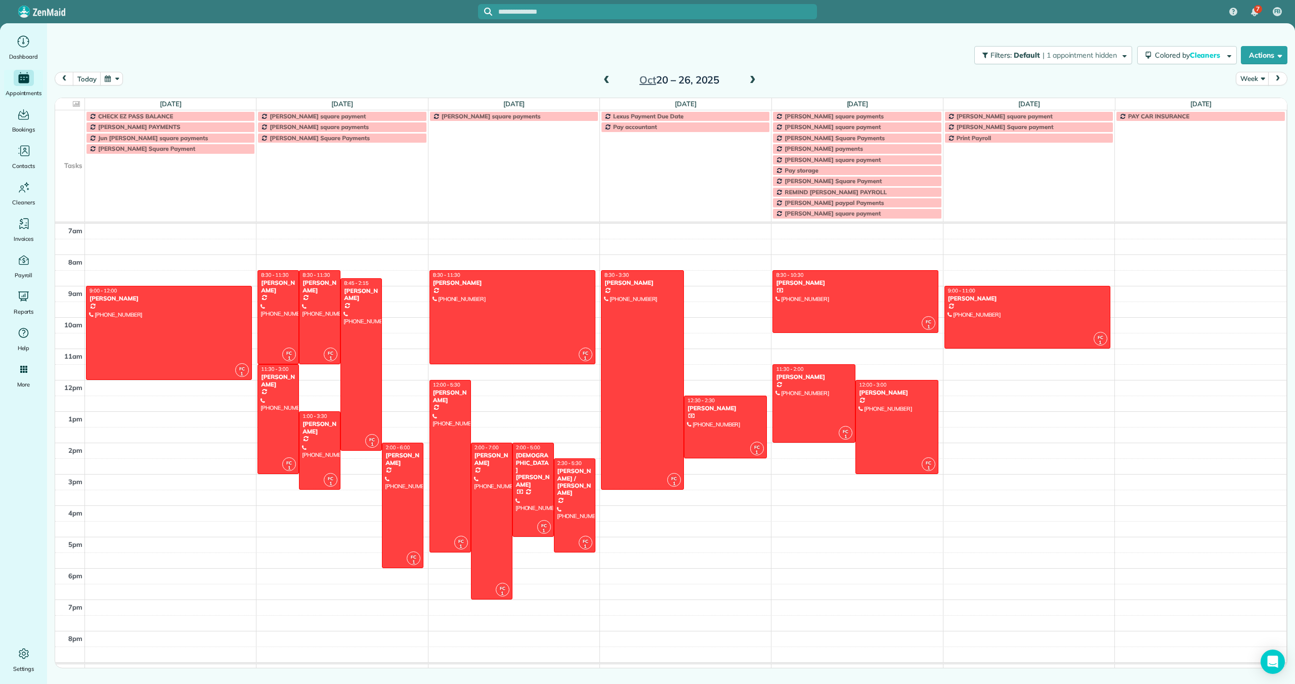
click at [755, 81] on span at bounding box center [752, 80] width 11 height 9
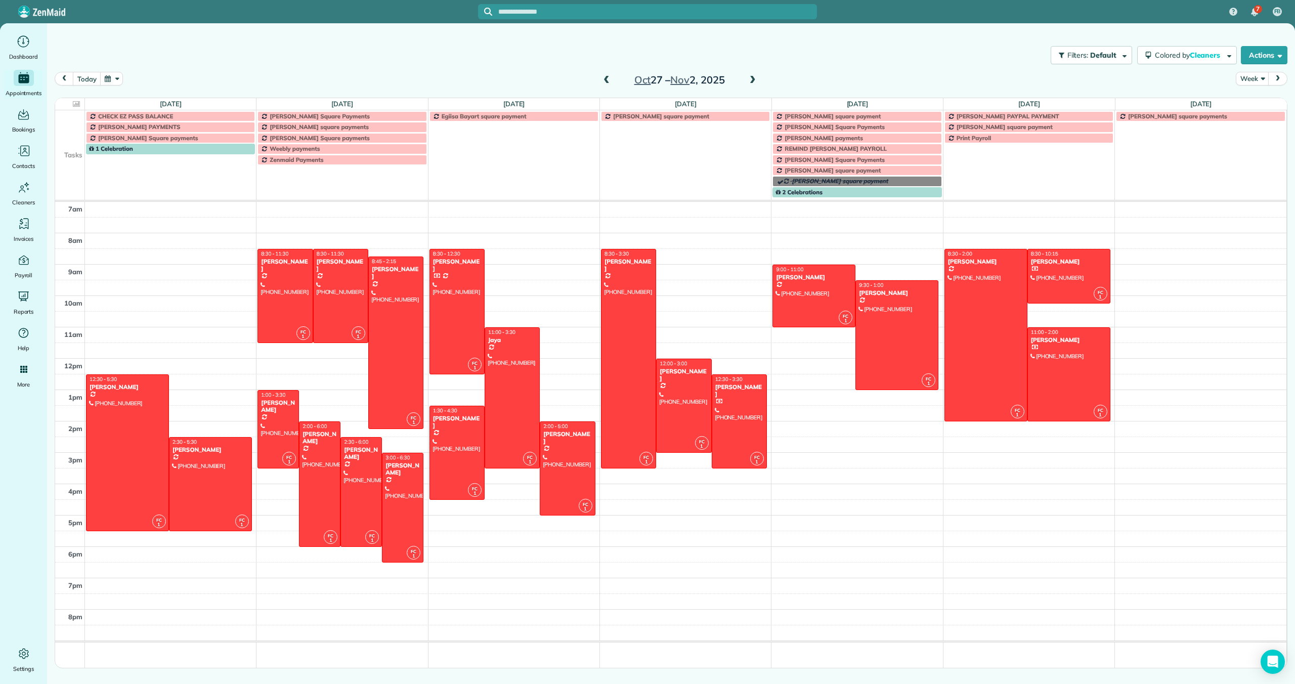
click at [754, 80] on span at bounding box center [752, 80] width 11 height 9
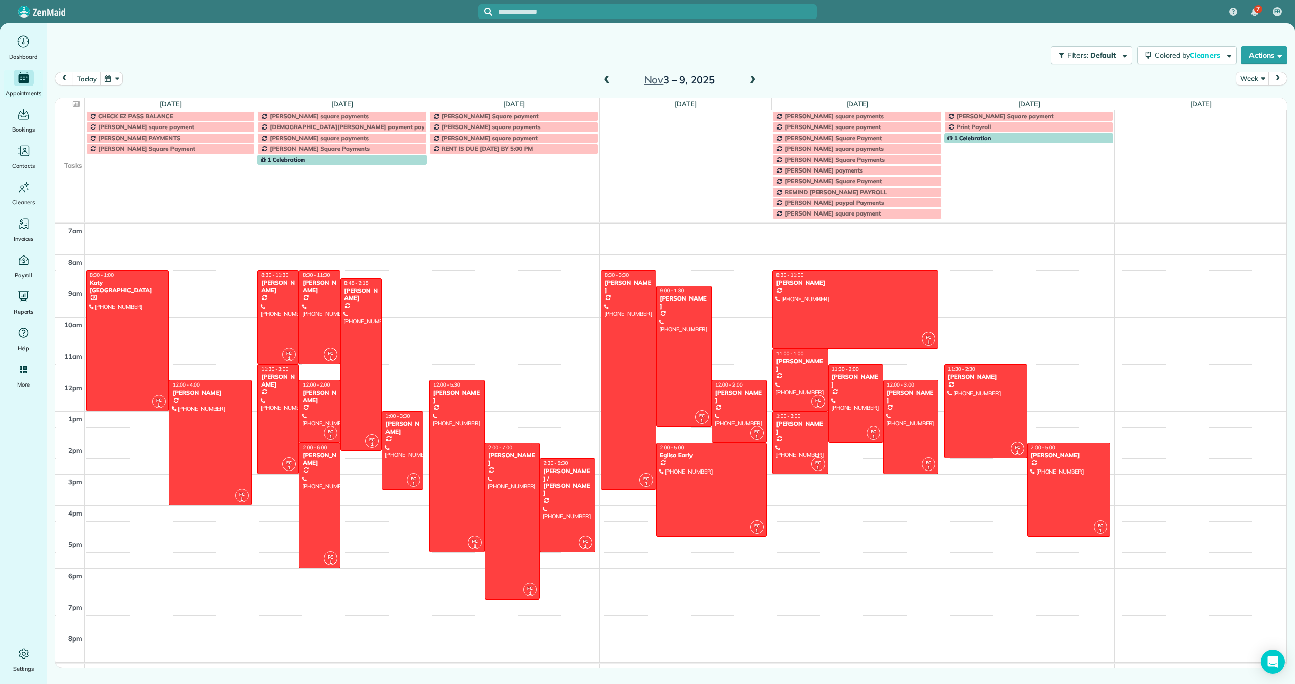
click at [609, 79] on span at bounding box center [606, 80] width 11 height 9
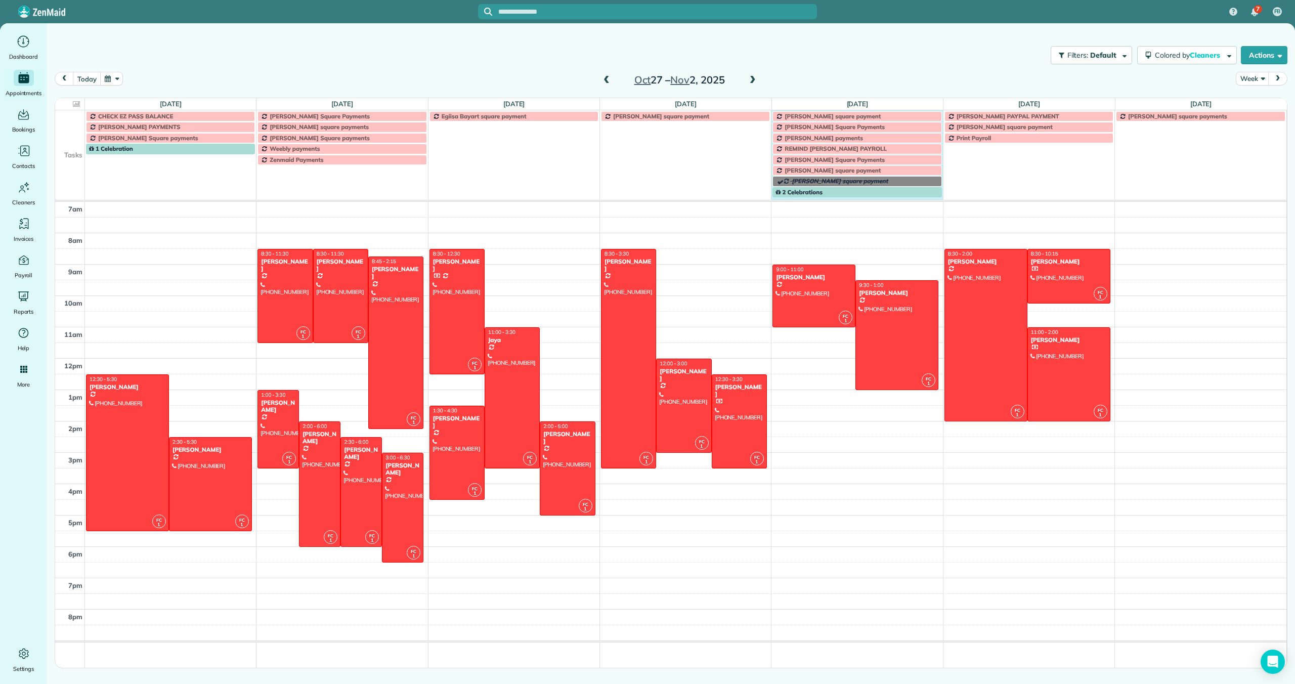
click at [814, 198] on div "CHECK EZ PASS BALANCE [PERSON_NAME] Square Payments Egiisa Bayart square paymen…" at bounding box center [670, 155] width 1231 height 90
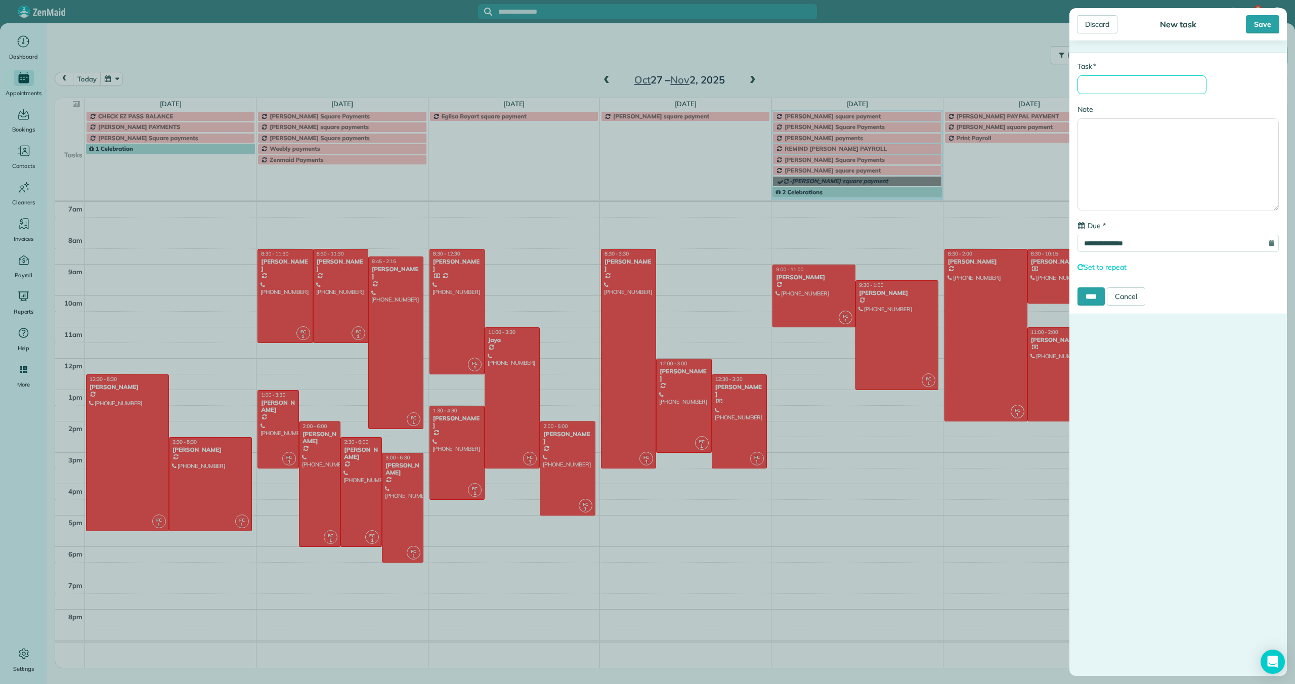
click at [1106, 86] on input "* Task" at bounding box center [1141, 84] width 129 height 19
type input "**********"
click at [1096, 301] on input "****" at bounding box center [1090, 296] width 27 height 18
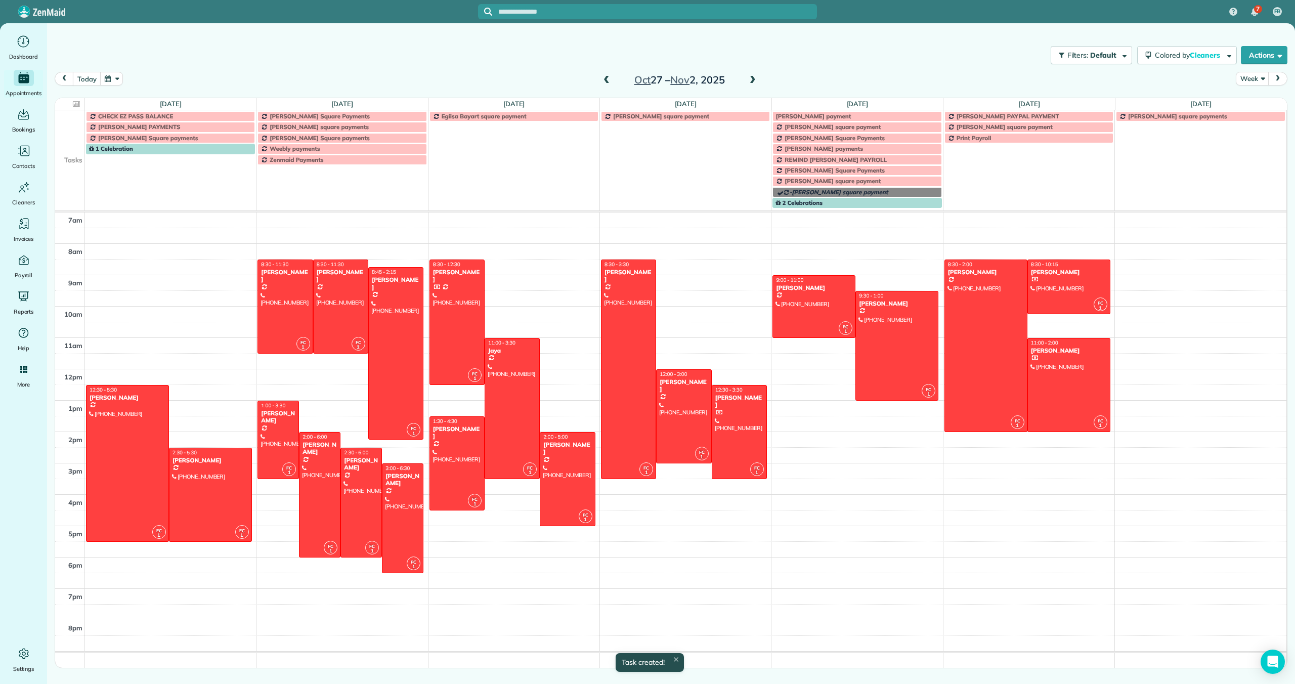
click at [755, 83] on span at bounding box center [752, 80] width 11 height 9
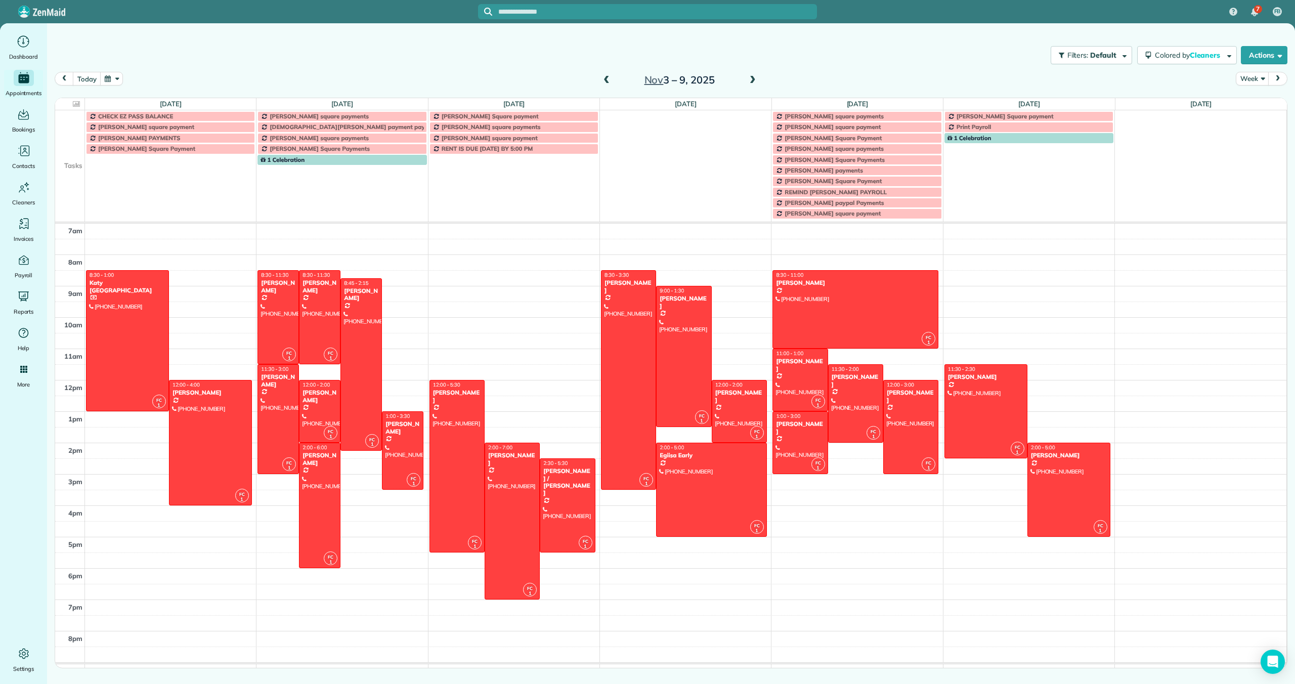
click at [605, 80] on span at bounding box center [606, 80] width 11 height 9
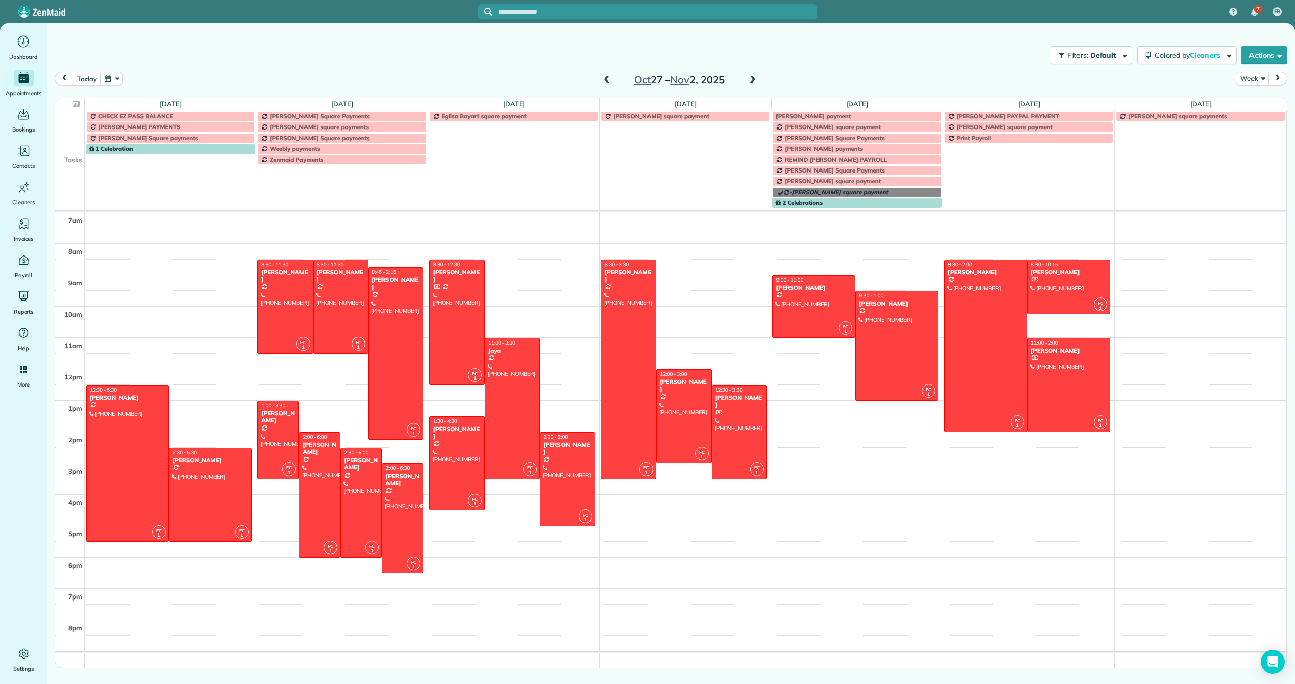
click at [603, 79] on span at bounding box center [606, 80] width 11 height 9
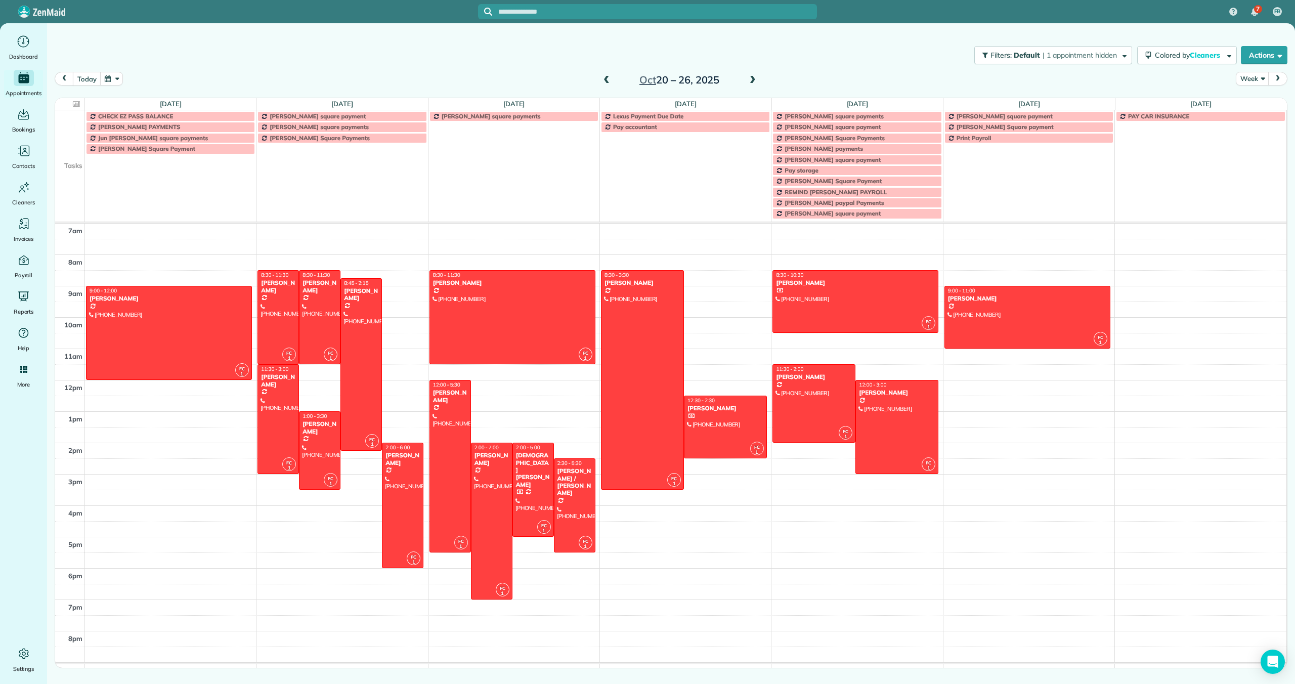
click at [603, 79] on span at bounding box center [606, 80] width 11 height 9
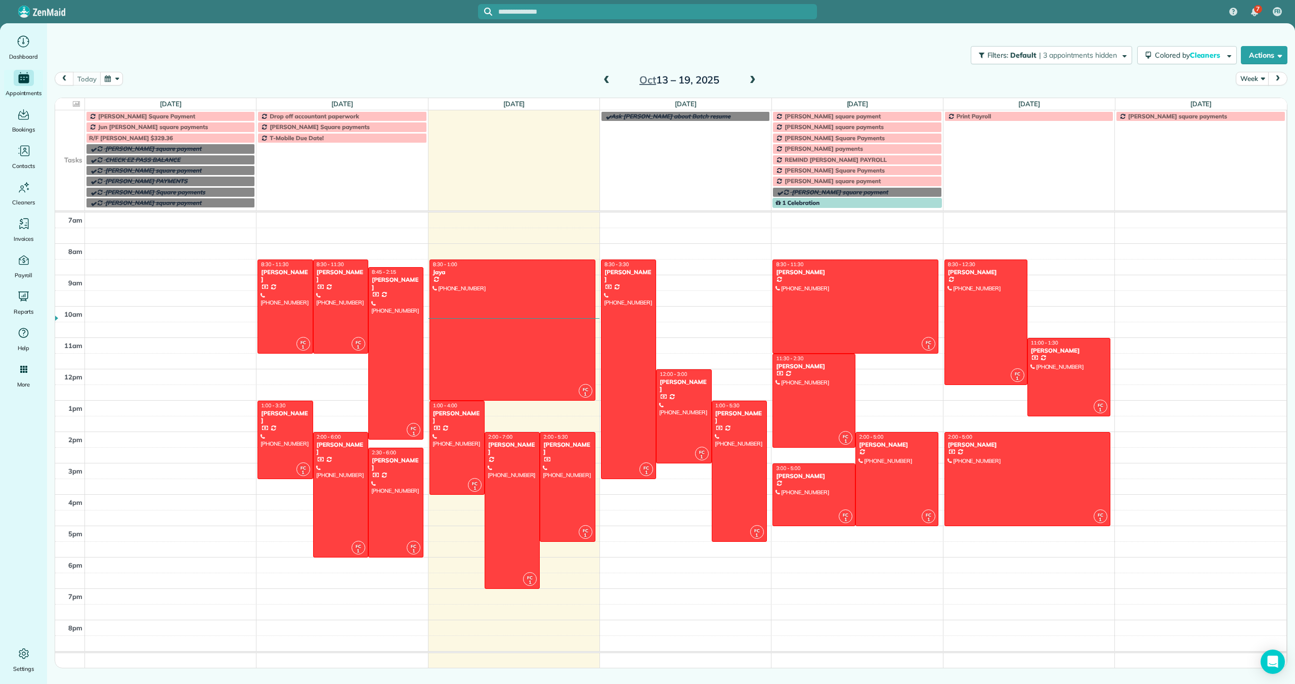
click at [327, 128] on span "[PERSON_NAME] Square payments" at bounding box center [320, 127] width 100 height 8
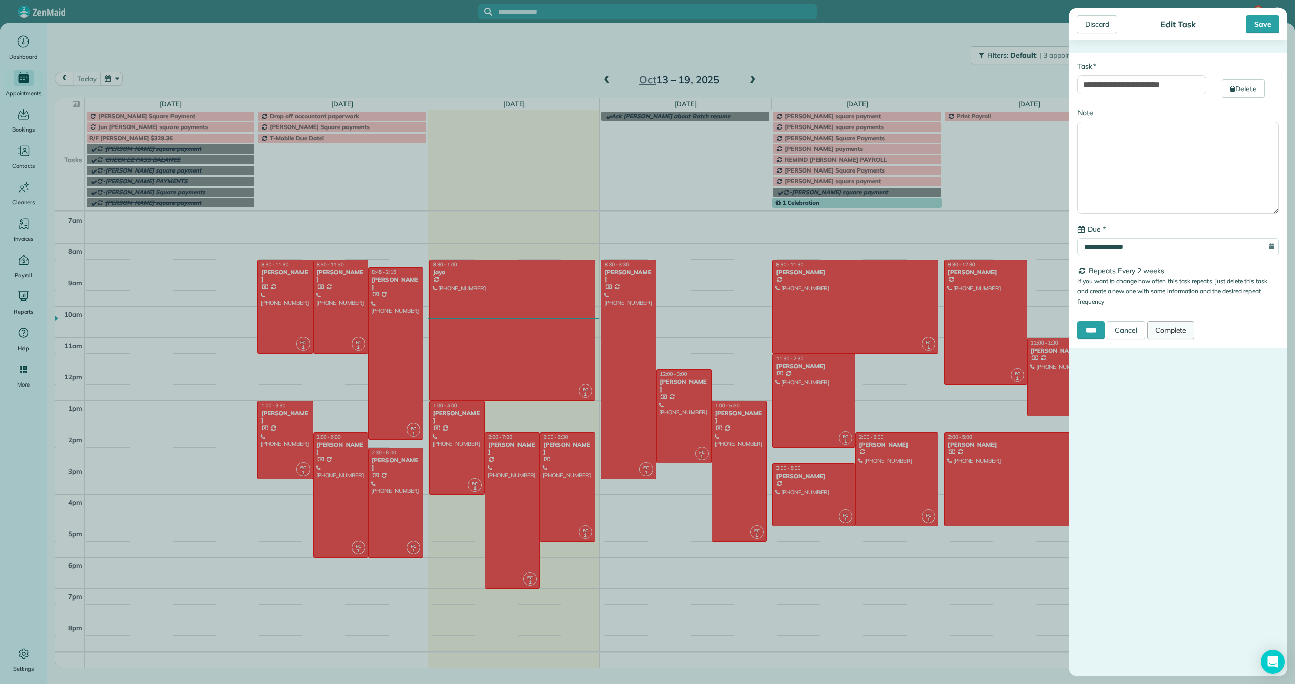
click at [1165, 327] on link "Complete" at bounding box center [1171, 330] width 48 height 18
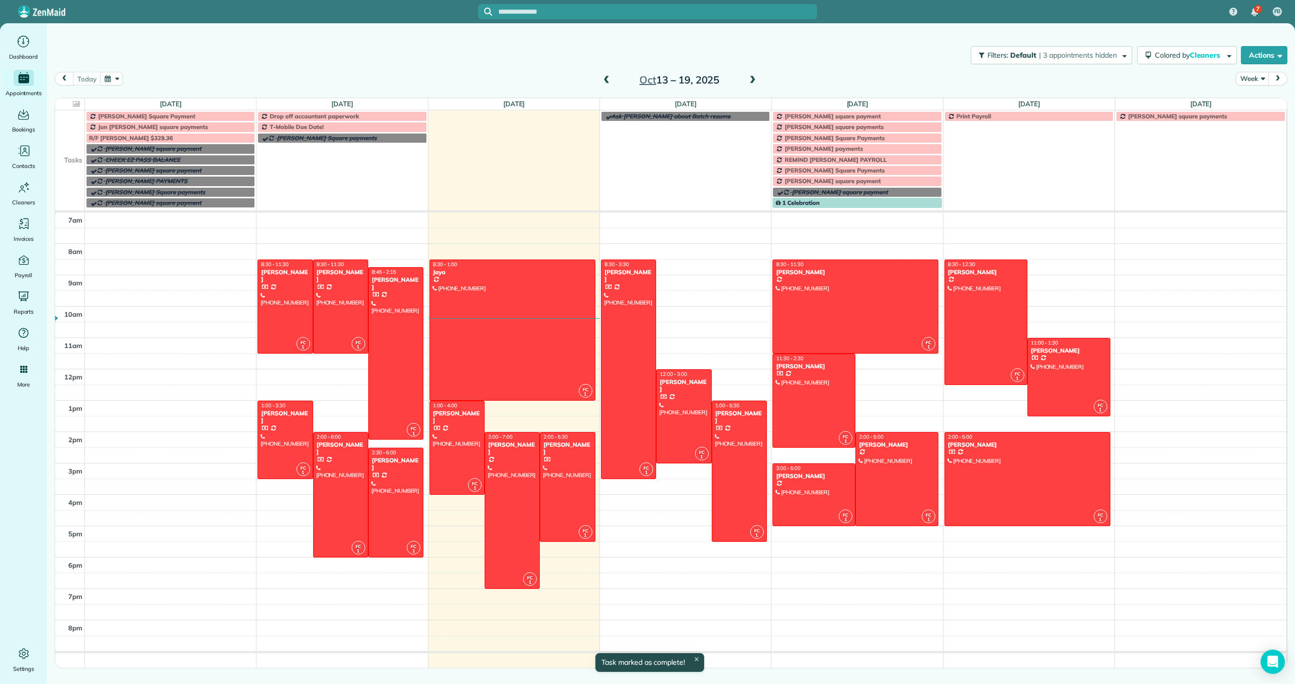
click at [361, 128] on div "T-Mobile Due Date!" at bounding box center [341, 126] width 163 height 7
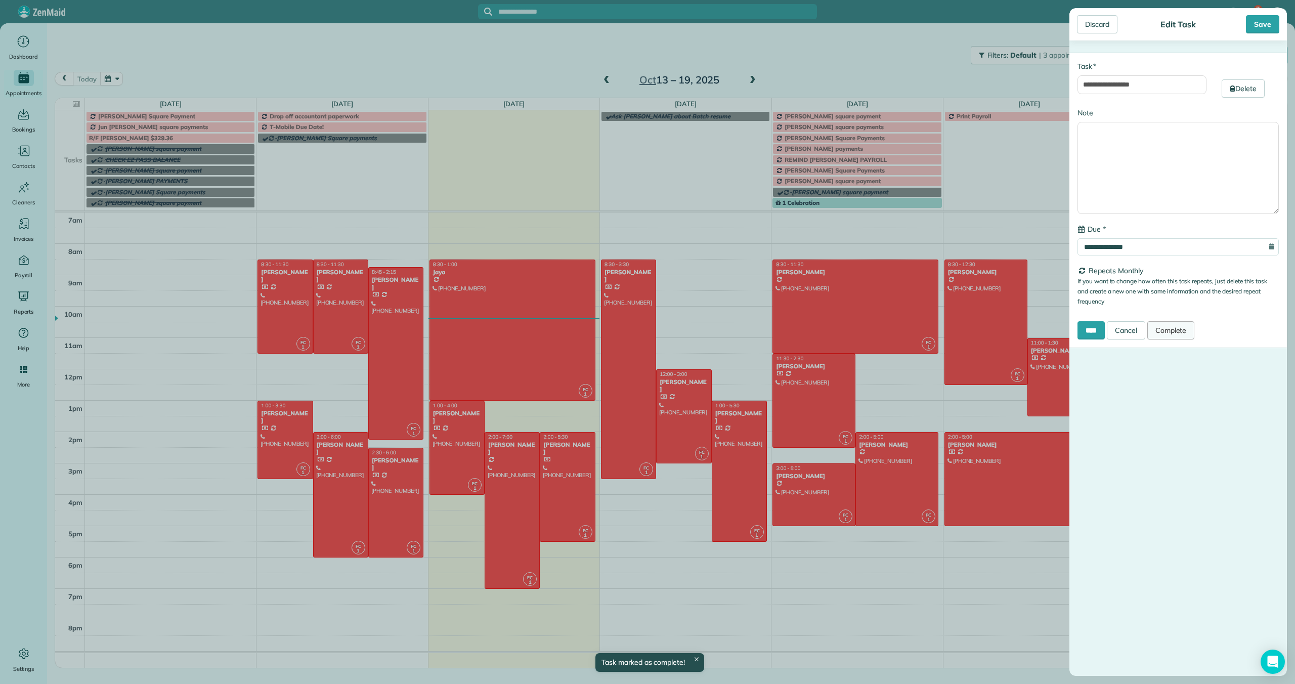
click at [1174, 330] on link "Complete" at bounding box center [1171, 330] width 48 height 18
